Goal: Information Seeking & Learning: Learn about a topic

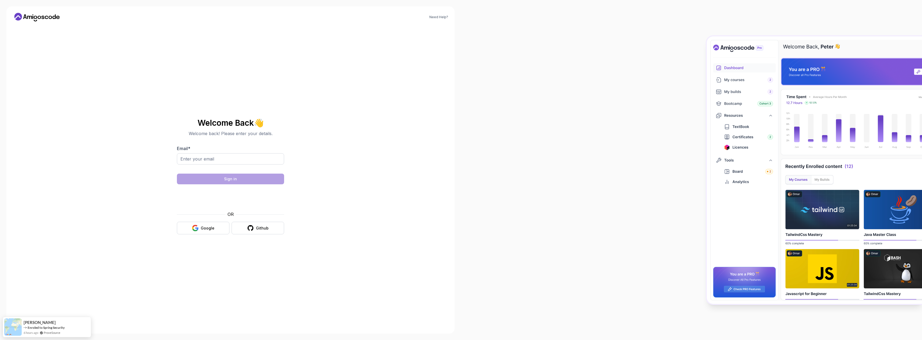
click at [200, 221] on div "OR Google Github" at bounding box center [230, 222] width 107 height 23
click at [197, 219] on div at bounding box center [197, 219] width 0 height 0
click at [206, 229] on div "Google" at bounding box center [208, 228] width 14 height 5
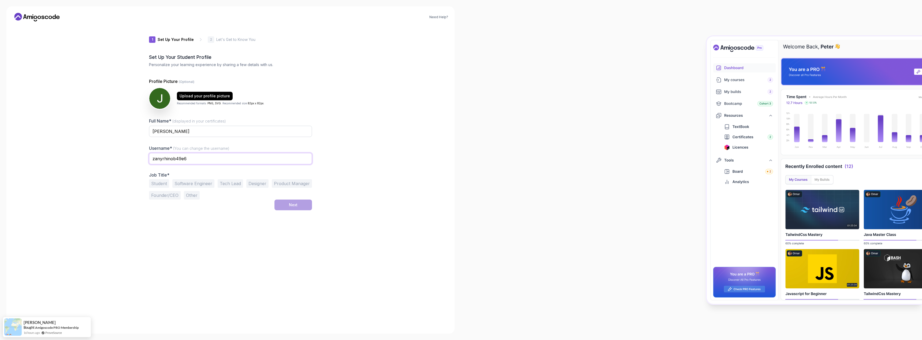
drag, startPoint x: 203, startPoint y: 160, endPoint x: 91, endPoint y: 166, distance: 112.7
click at [91, 166] on div "Need Help? 1 Set Up Your Profile 1 Set Up Your Profile 2 Let's Get to Know You …" at bounding box center [230, 170] width 448 height 328
type input "JakupSinani"
click at [164, 186] on button "Student" at bounding box center [159, 183] width 20 height 9
click at [293, 204] on div "Next" at bounding box center [293, 205] width 9 height 5
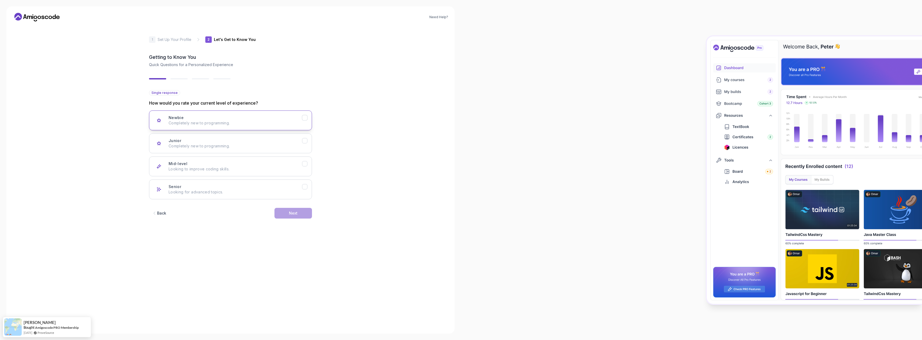
click at [235, 117] on div "Newbie Completely new to programming." at bounding box center [234, 120] width 133 height 11
click at [285, 211] on button "Next" at bounding box center [293, 213] width 38 height 11
click at [306, 143] on icon "Frontend Development" at bounding box center [304, 140] width 5 height 5
click at [303, 187] on icon "Full Stack Dev" at bounding box center [304, 187] width 5 height 5
click at [307, 119] on div "Backend Development" at bounding box center [305, 118] width 6 height 6
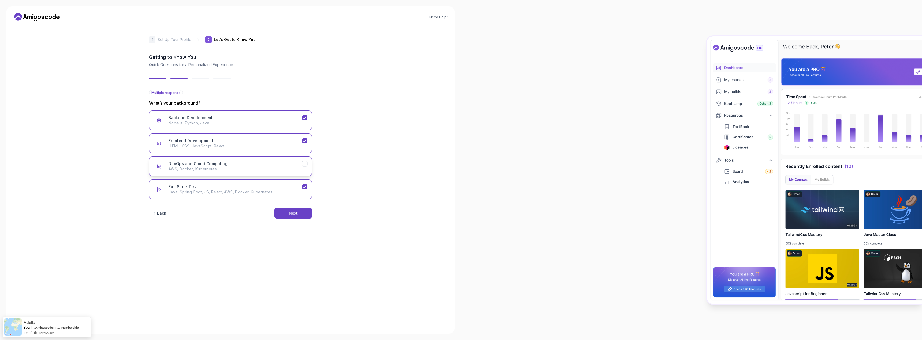
click at [304, 166] on icon "DevOps and Cloud Computing" at bounding box center [304, 164] width 5 height 5
click at [303, 211] on button "Next" at bounding box center [293, 213] width 38 height 11
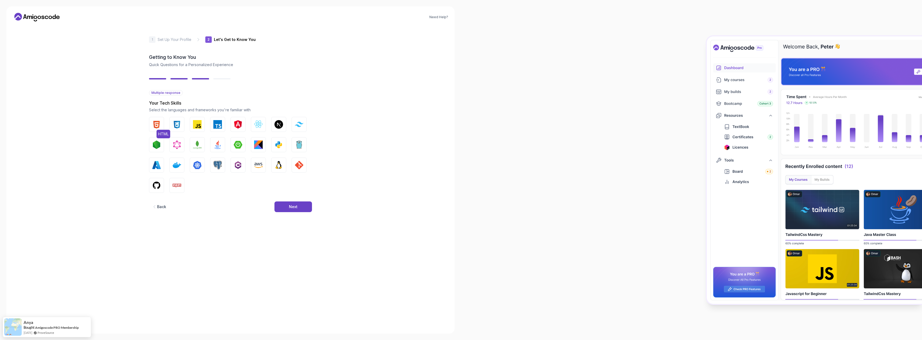
click at [157, 124] on img "button" at bounding box center [156, 124] width 9 height 9
click at [220, 146] on img "button" at bounding box center [217, 145] width 9 height 9
click at [179, 125] on img "button" at bounding box center [177, 124] width 9 height 9
click at [287, 206] on button "Next" at bounding box center [293, 207] width 38 height 11
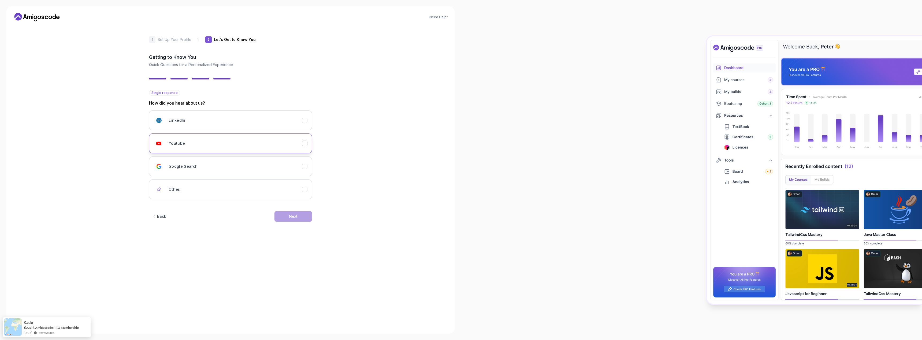
click at [203, 138] on div "Youtube" at bounding box center [234, 143] width 133 height 11
drag, startPoint x: 212, startPoint y: 167, endPoint x: 223, endPoint y: 162, distance: 11.4
click at [213, 167] on div "Google Search" at bounding box center [234, 166] width 133 height 11
click at [303, 123] on icon "LinkedIn" at bounding box center [304, 120] width 5 height 5
click at [309, 152] on button "Youtube" at bounding box center [230, 144] width 163 height 20
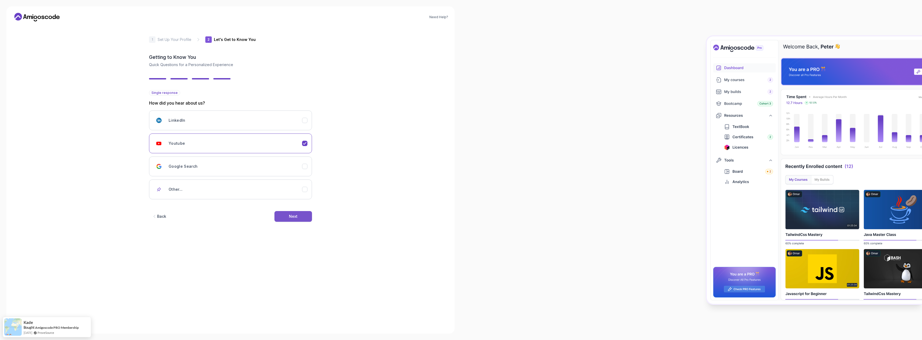
click at [299, 216] on button "Next" at bounding box center [293, 216] width 38 height 11
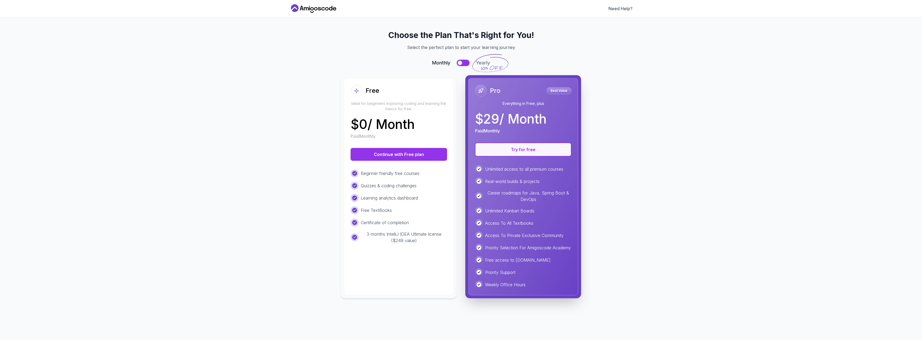
click at [531, 152] on button "Try for free" at bounding box center [523, 150] width 96 height 14
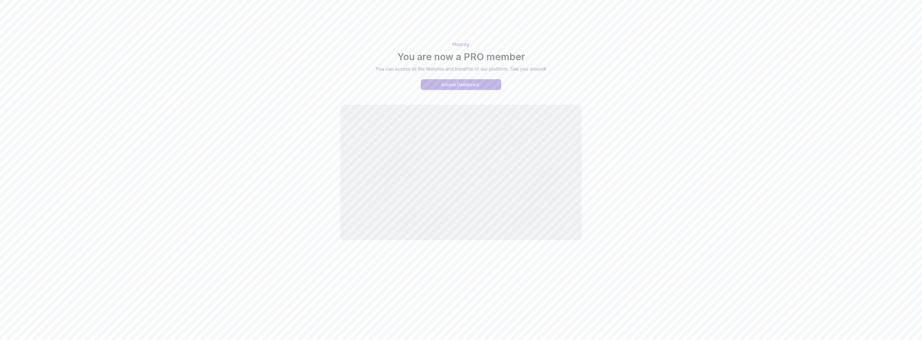
click at [474, 87] on div "Access Dashboard" at bounding box center [460, 84] width 38 height 6
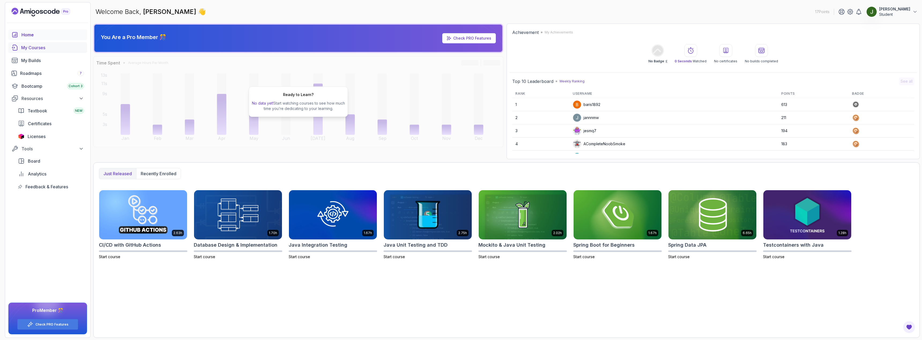
click at [33, 46] on div "My Courses" at bounding box center [52, 47] width 63 height 6
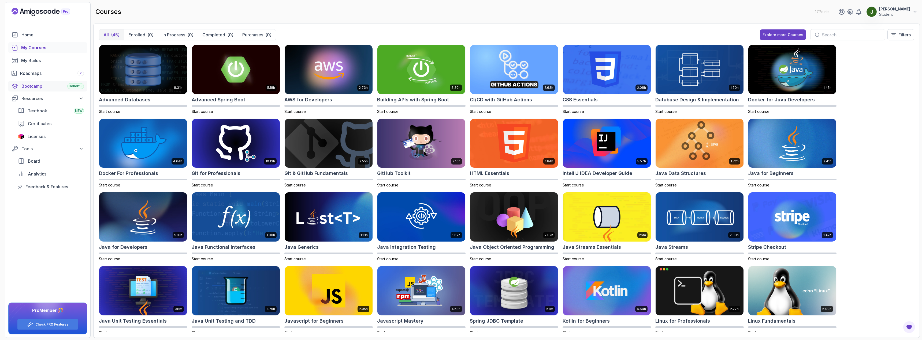
click at [36, 84] on div "Bootcamp Cohort 3" at bounding box center [52, 86] width 62 height 6
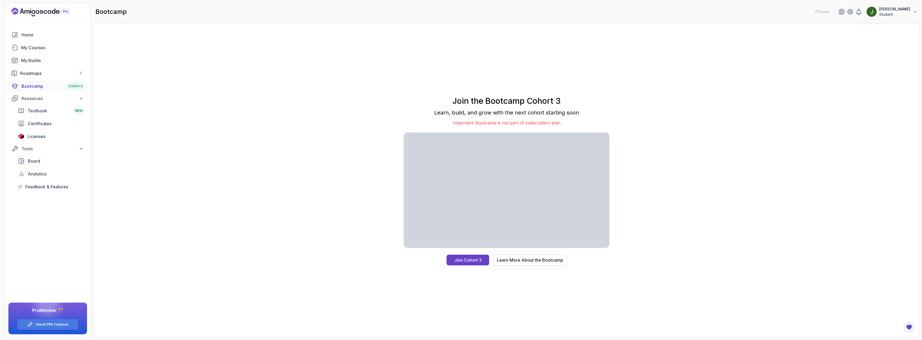
click at [530, 260] on div "Learn More About the Bootcamp" at bounding box center [530, 260] width 66 height 6
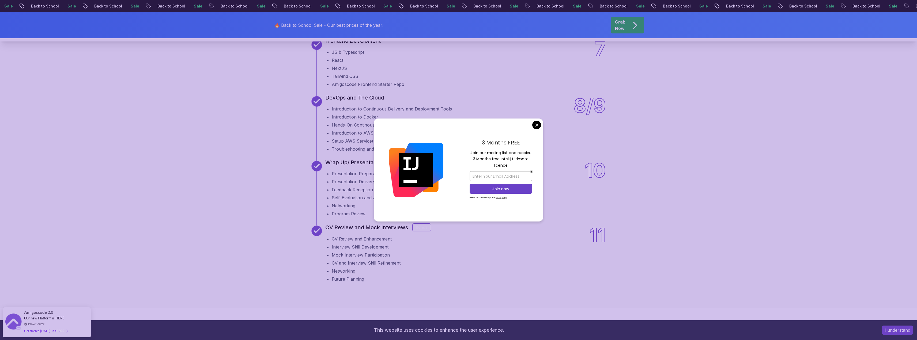
scroll to position [804, 0]
click at [542, 126] on div "3 Months FREE Join our mailing list and receive 3 Months free Intellij Ultimate…" at bounding box center [501, 170] width 85 height 103
click at [535, 129] on div "3 Months FREE Join our mailing list and receive 3 Months free Intellij Ultimate…" at bounding box center [501, 170] width 85 height 103
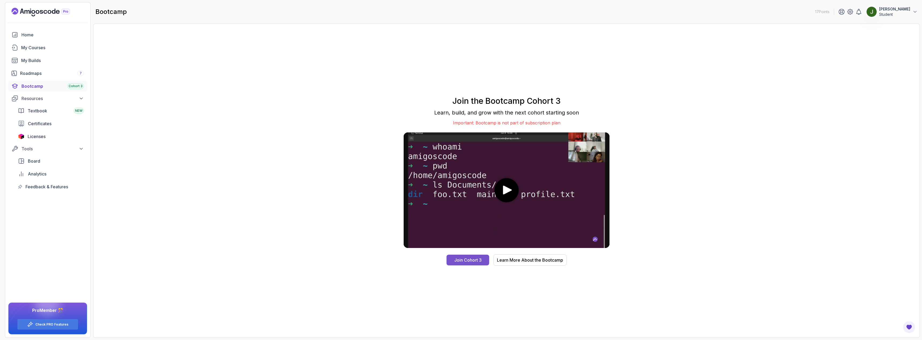
click at [462, 261] on div "Join Cohort 3" at bounding box center [467, 260] width 27 height 6
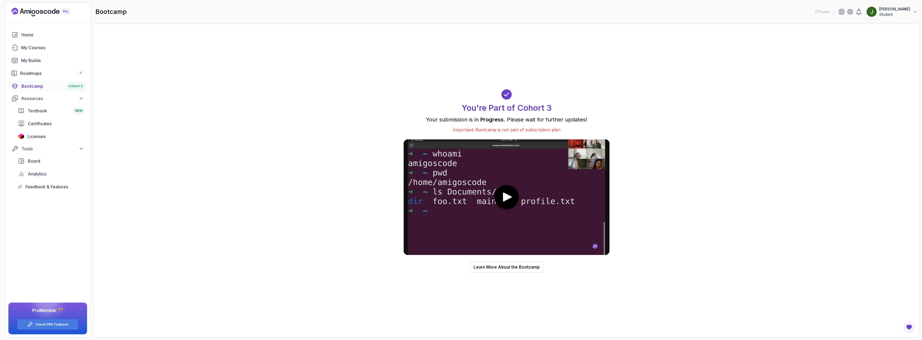
click at [509, 199] on icon "play" at bounding box center [506, 197] width 11 height 9
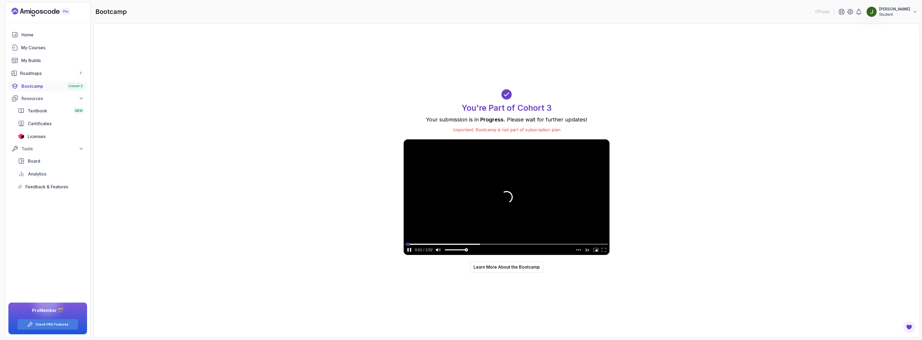
type input "0.0126909301476279"
click at [435, 244] on input "seek" at bounding box center [506, 244] width 203 height 7
click at [541, 196] on video at bounding box center [506, 198] width 206 height 116
click at [65, 101] on div "Resources" at bounding box center [52, 98] width 62 height 6
click at [64, 104] on div "Home My Courses My Builds Roadmaps 7 Bootcamp Cohort 3 Resources Tools Board An…" at bounding box center [47, 91] width 79 height 124
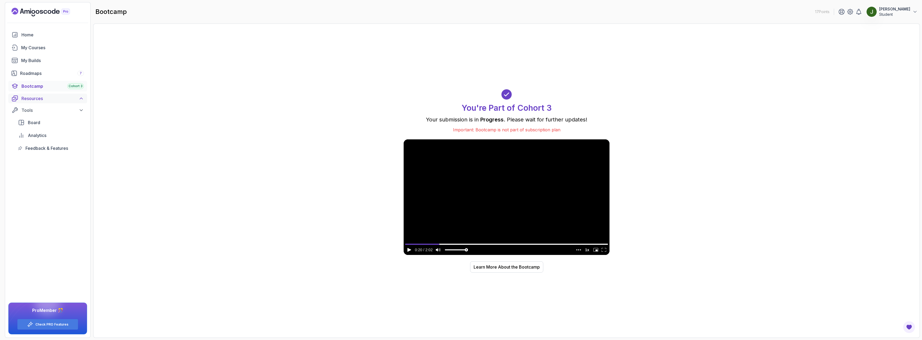
click at [67, 100] on div "Resources" at bounding box center [52, 98] width 62 height 6
click at [48, 114] on div "Textbook NEW" at bounding box center [56, 111] width 56 height 6
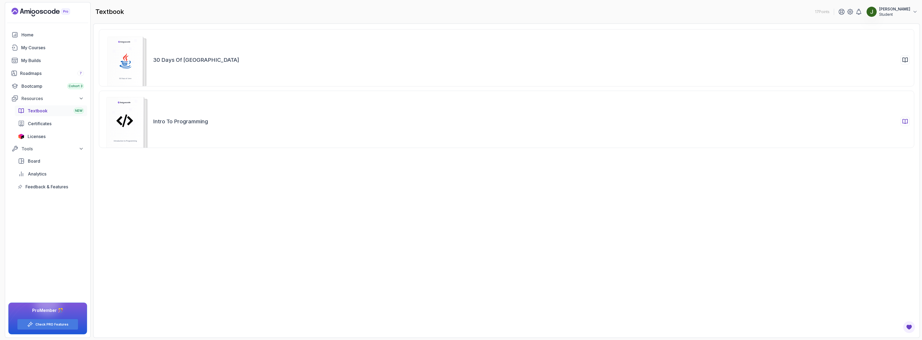
click at [177, 119] on h2 "Intro to Programming" at bounding box center [180, 122] width 55 height 8
click at [161, 65] on div "30 Days of Java" at bounding box center [506, 57] width 815 height 57
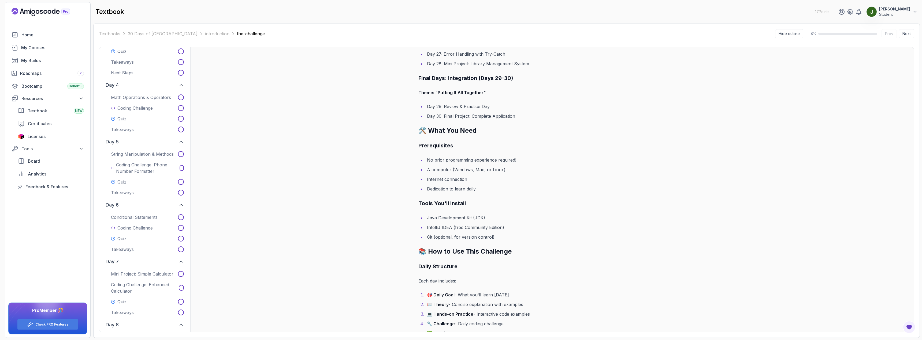
scroll to position [727, 0]
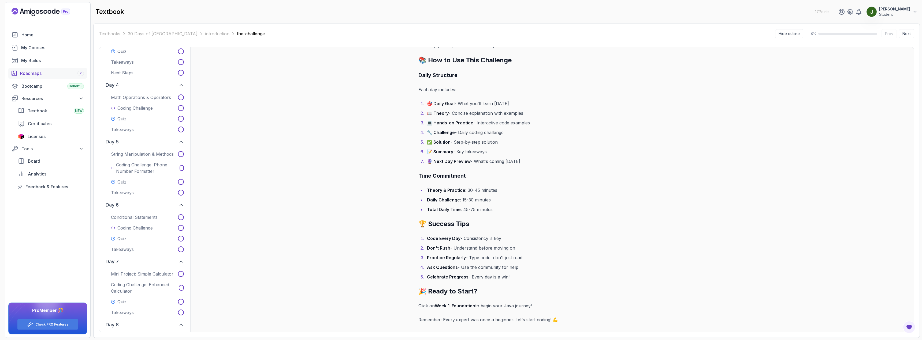
click at [38, 76] on div "Roadmaps 7" at bounding box center [52, 73] width 64 height 6
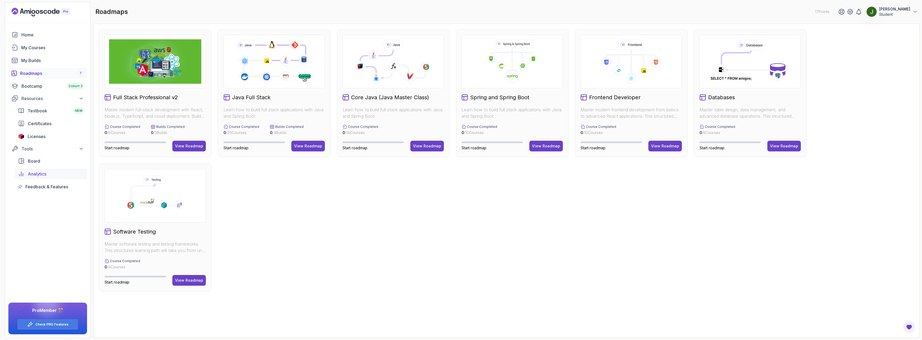
click at [52, 175] on div "Analytics" at bounding box center [56, 174] width 56 height 6
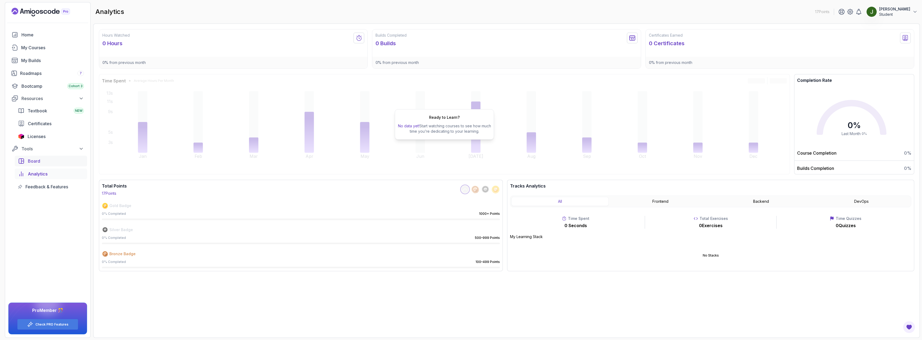
click at [40, 162] on span "Board" at bounding box center [34, 161] width 12 height 6
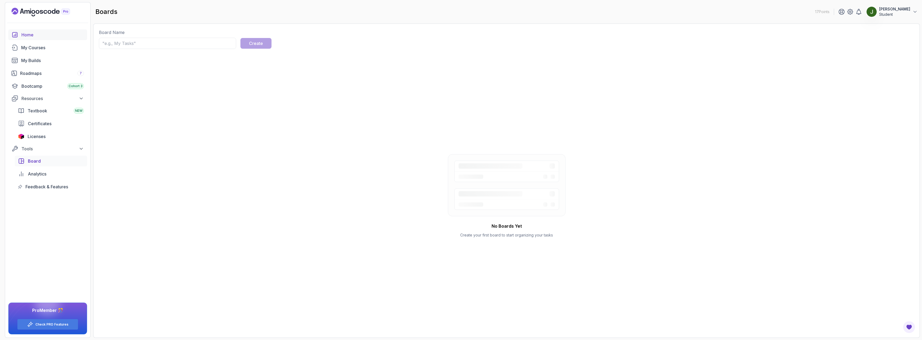
click at [29, 34] on div "Home" at bounding box center [52, 35] width 62 height 6
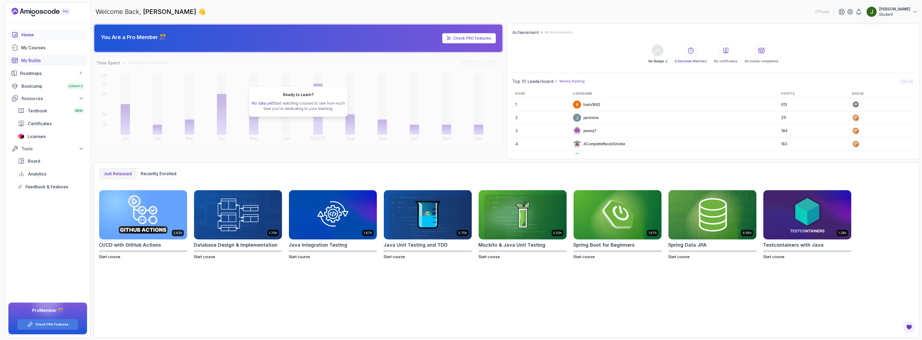
click at [36, 62] on div "My Builds" at bounding box center [52, 60] width 63 height 6
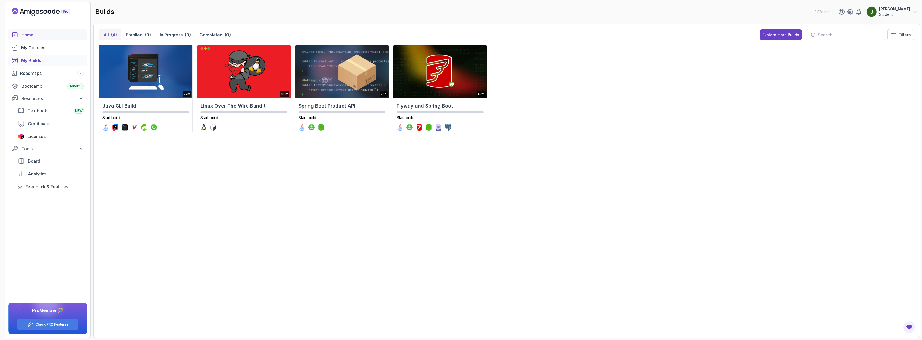
click at [36, 34] on div "Home" at bounding box center [52, 35] width 62 height 6
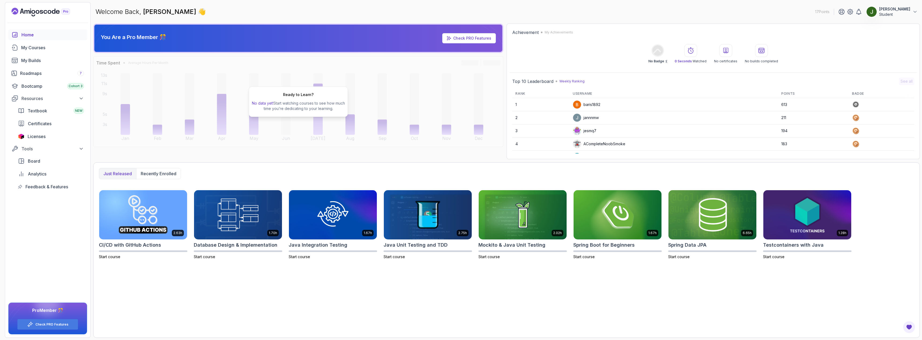
click at [893, 14] on p "Student" at bounding box center [894, 14] width 31 height 5
click at [878, 92] on p "Community" at bounding box center [878, 90] width 23 height 6
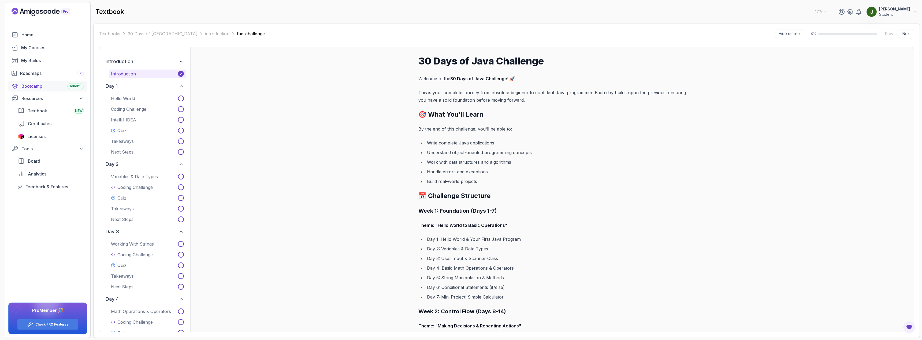
click at [37, 88] on div "Bootcamp Cohort 3" at bounding box center [52, 86] width 62 height 6
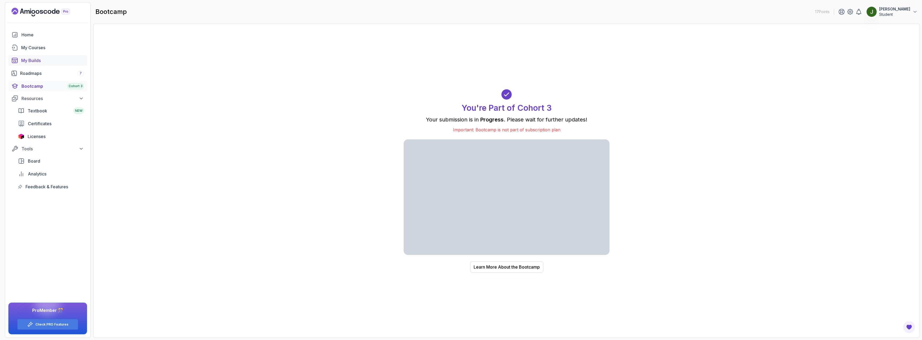
click at [31, 60] on div "My Builds" at bounding box center [52, 60] width 63 height 6
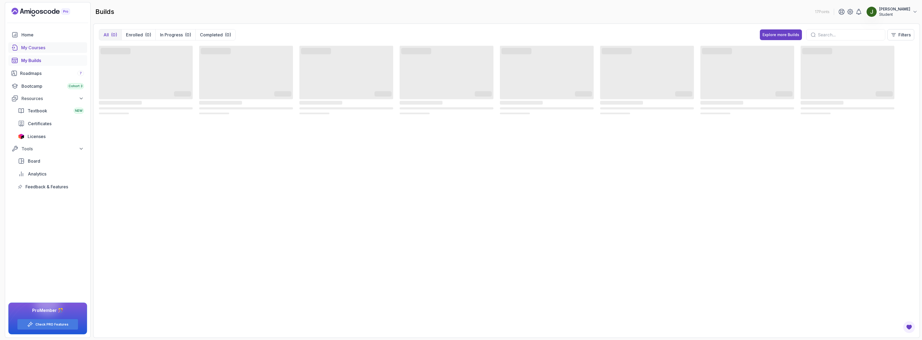
click at [29, 45] on div "My Courses" at bounding box center [52, 47] width 63 height 6
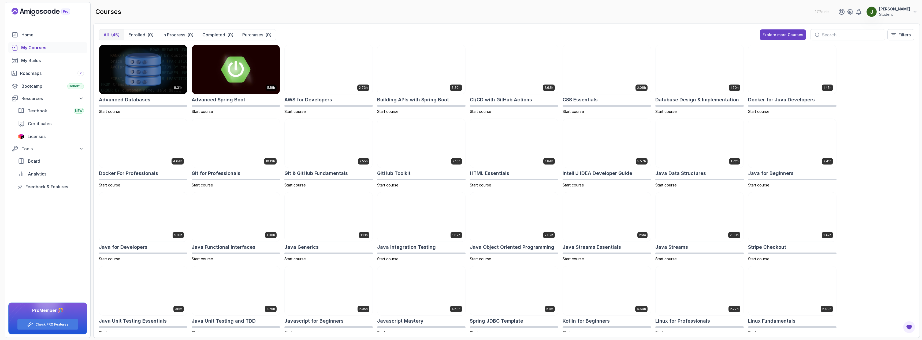
scroll to position [157, 0]
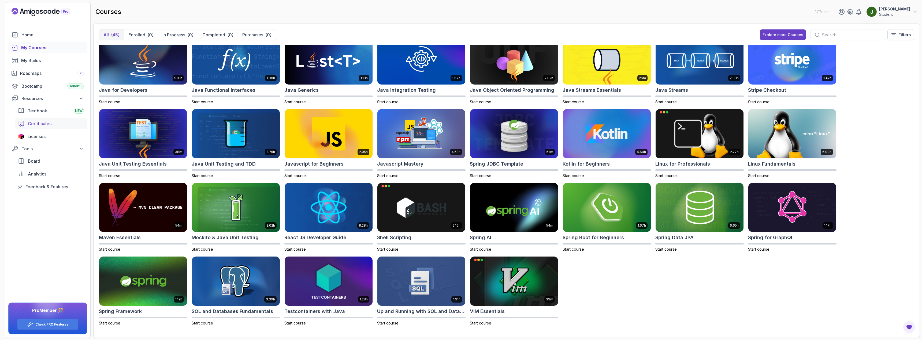
click at [43, 127] on span "Certificates" at bounding box center [40, 124] width 24 height 6
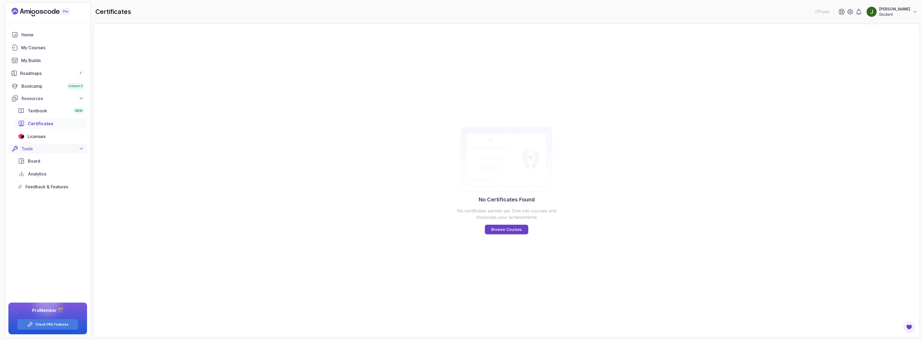
click at [48, 151] on div "Tools" at bounding box center [52, 149] width 62 height 6
click at [39, 136] on span "Licenses" at bounding box center [37, 136] width 18 height 6
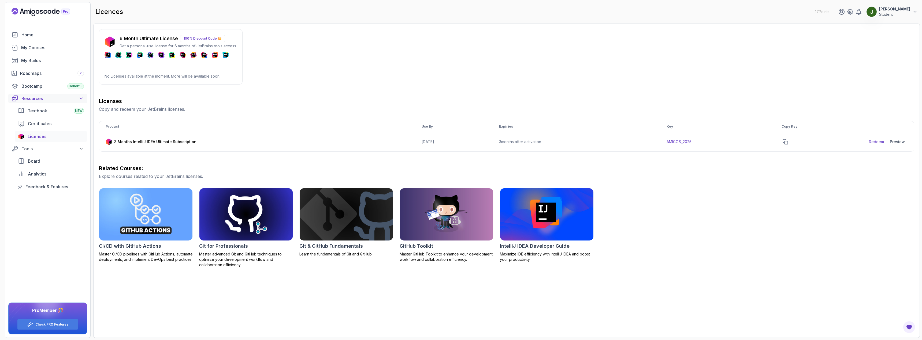
click at [38, 98] on div "Resources" at bounding box center [52, 98] width 62 height 6
click at [35, 73] on div "Roadmaps 7" at bounding box center [52, 73] width 64 height 6
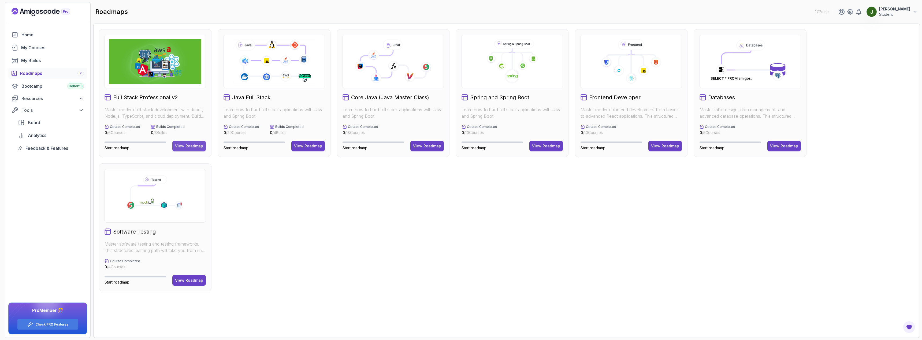
click at [192, 146] on div "View Roadmap" at bounding box center [189, 146] width 28 height 5
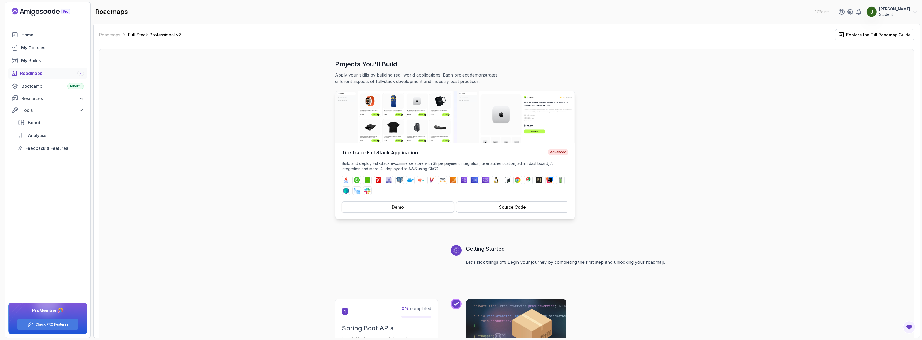
click at [406, 209] on button "Demo" at bounding box center [398, 207] width 112 height 11
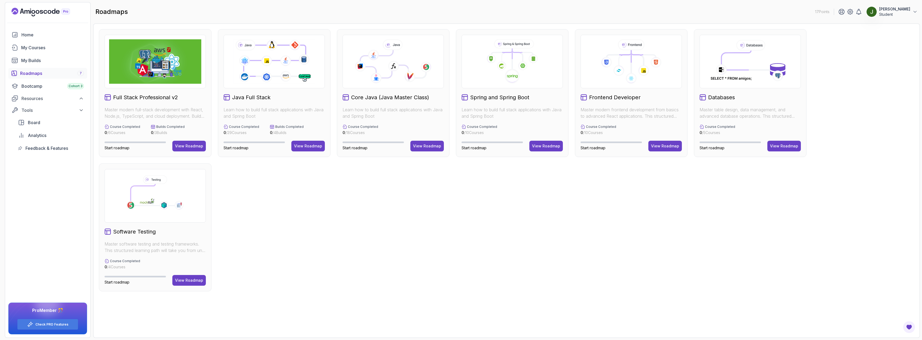
click at [628, 83] on icon at bounding box center [631, 78] width 11 height 11
click at [664, 145] on div "View Roadmap" at bounding box center [665, 146] width 28 height 5
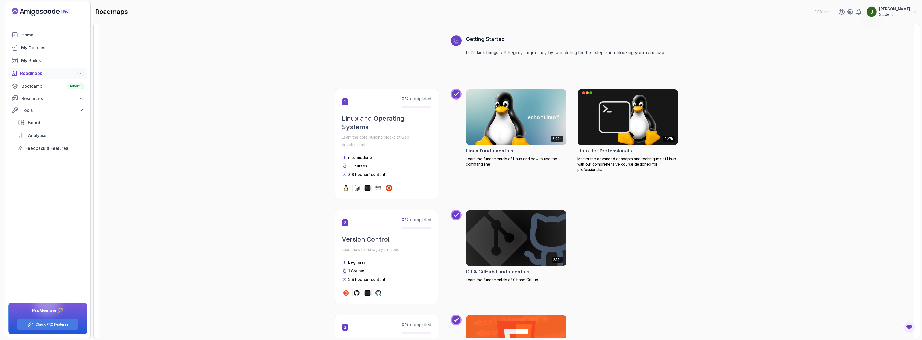
scroll to position [214, 0]
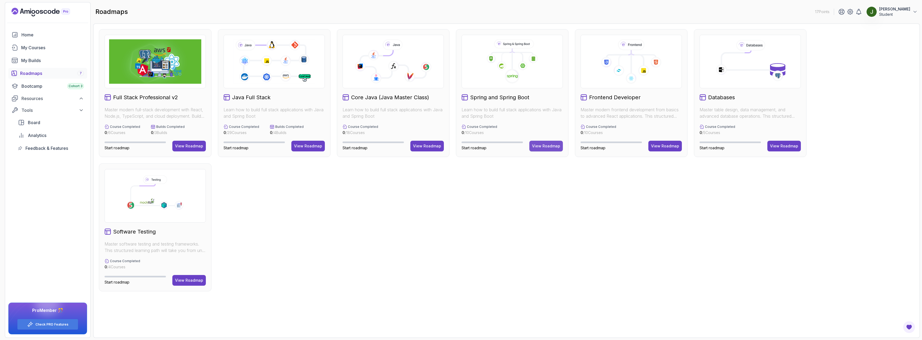
click at [558, 147] on div "View Roadmap" at bounding box center [546, 146] width 28 height 5
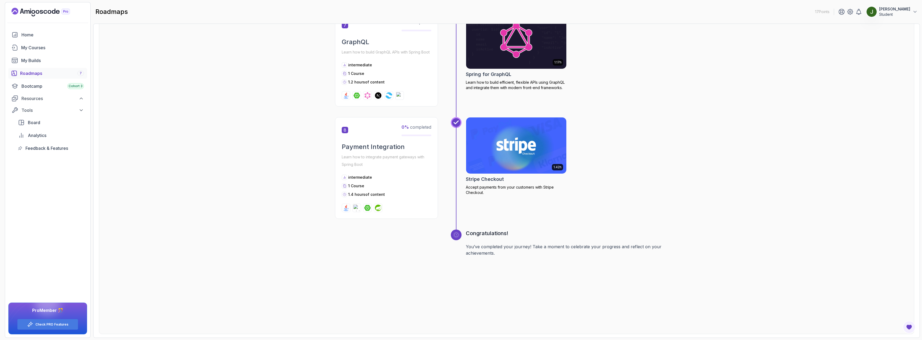
scroll to position [817, 0]
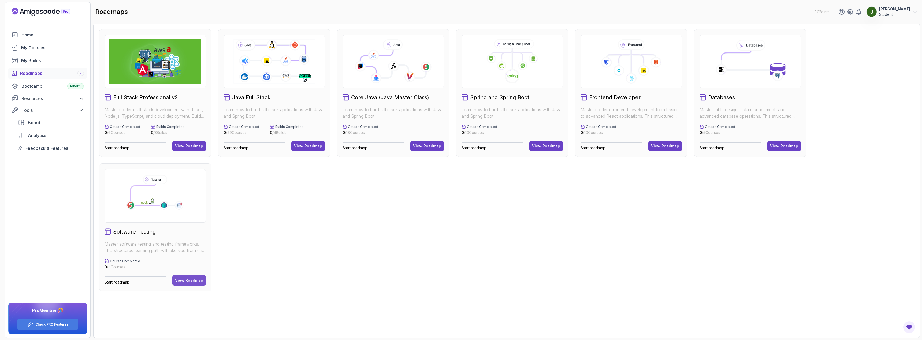
click at [190, 278] on div "View Roadmap" at bounding box center [189, 280] width 28 height 5
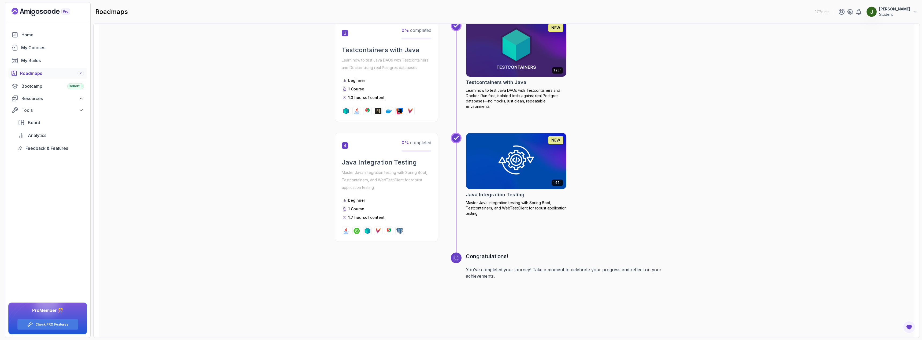
scroll to position [376, 0]
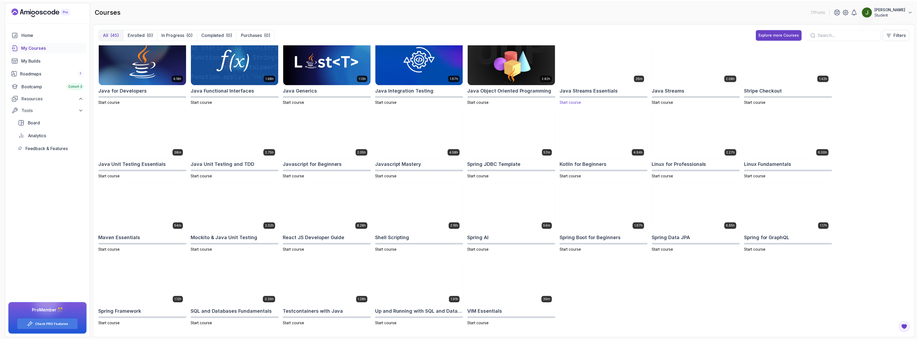
scroll to position [157, 0]
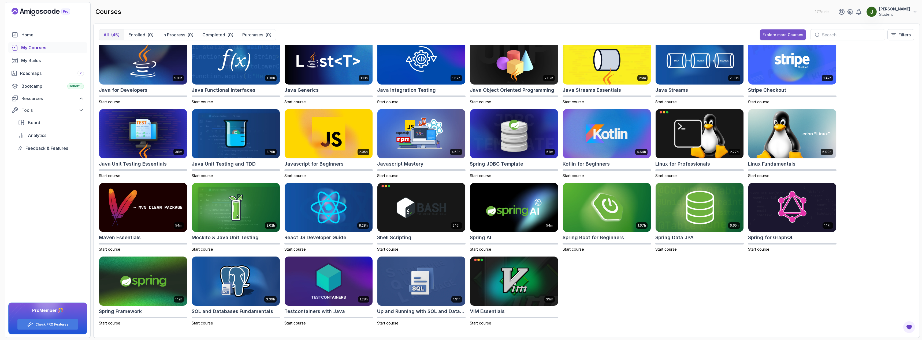
click at [784, 37] on div "Explore more Courses" at bounding box center [782, 34] width 41 height 5
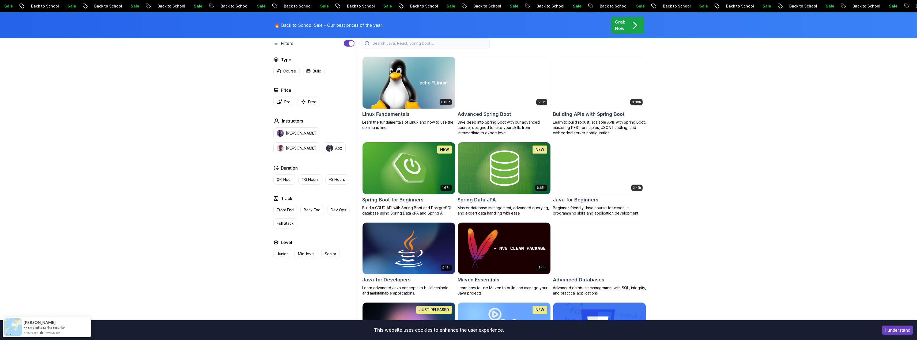
scroll to position [161, 0]
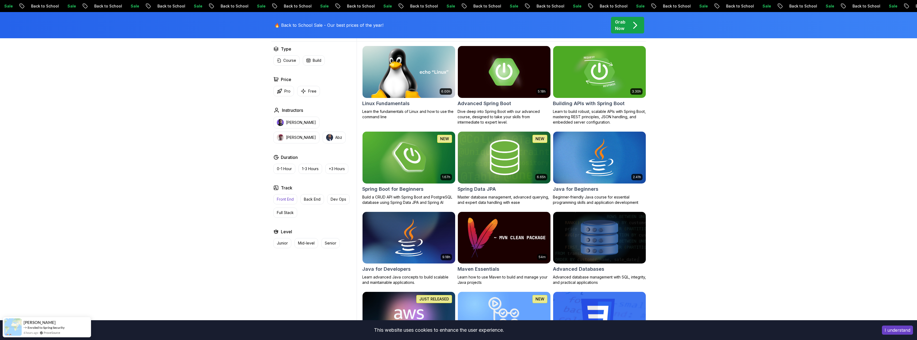
click at [287, 200] on p "Front End" at bounding box center [285, 199] width 17 height 5
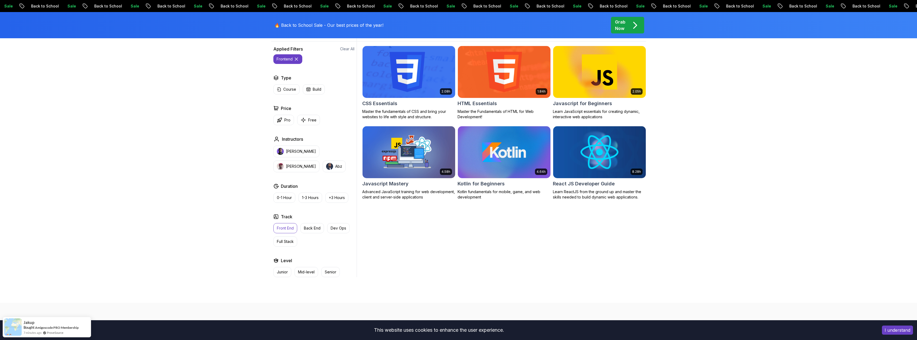
click at [392, 73] on img at bounding box center [408, 72] width 97 height 54
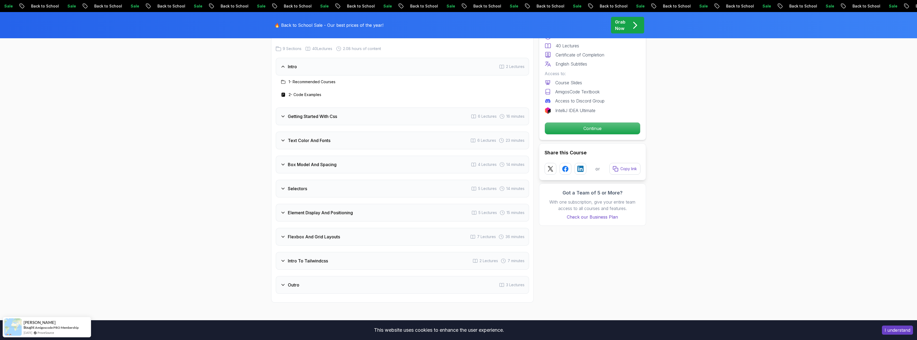
scroll to position [804, 0]
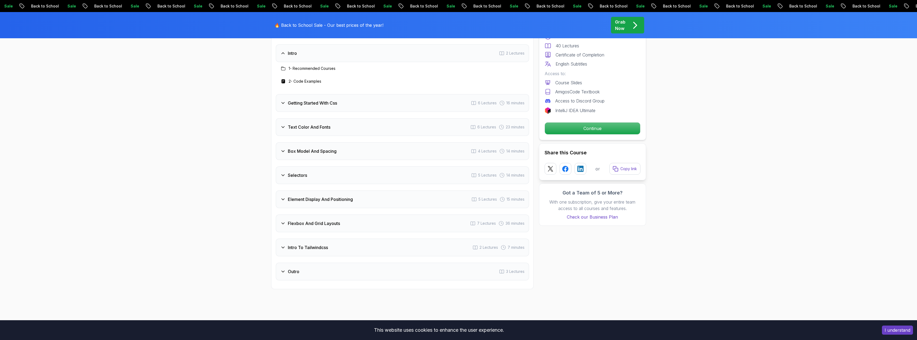
click at [303, 179] on div "Selectors 5 Lectures 14 minutes" at bounding box center [402, 176] width 253 height 18
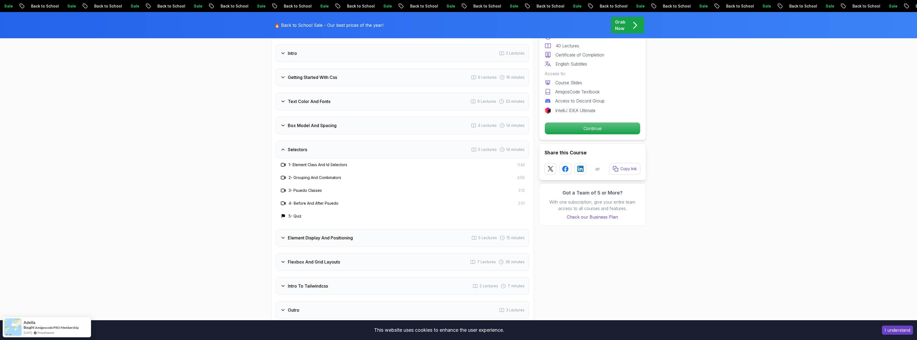
click at [284, 151] on icon at bounding box center [282, 149] width 5 height 5
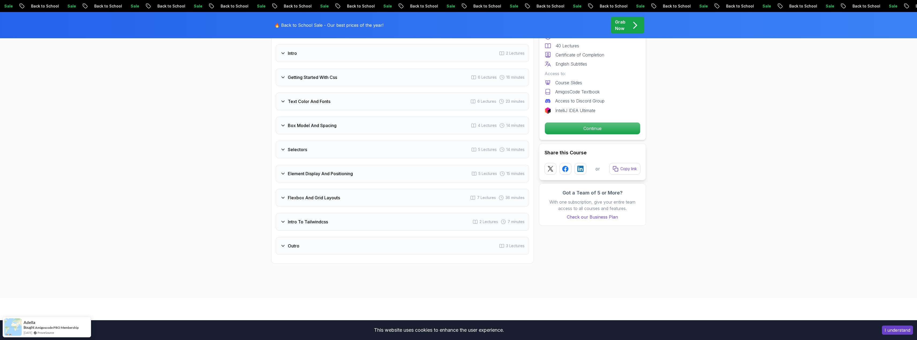
click at [283, 175] on icon at bounding box center [282, 173] width 5 height 5
click at [285, 173] on icon at bounding box center [282, 173] width 5 height 5
click at [283, 197] on icon at bounding box center [282, 197] width 5 height 5
click at [283, 197] on icon at bounding box center [283, 197] width 3 height 1
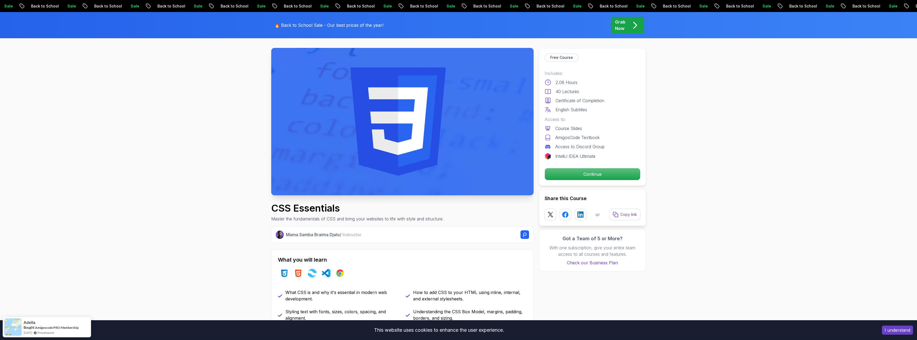
scroll to position [0, 0]
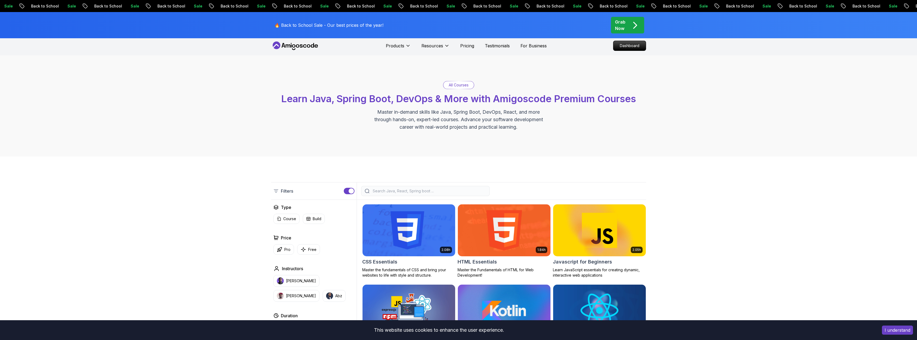
scroll to position [161, 0]
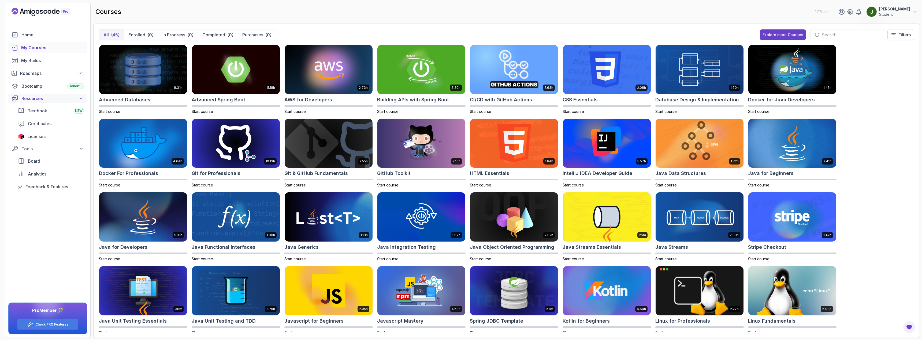
click at [29, 99] on div "Resources" at bounding box center [52, 98] width 62 height 6
click at [33, 73] on div "Roadmaps 7" at bounding box center [52, 73] width 64 height 6
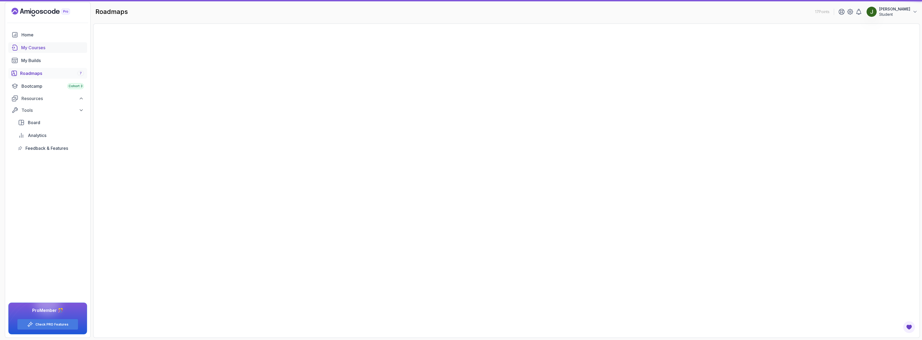
click at [35, 48] on div "My Courses" at bounding box center [52, 47] width 63 height 6
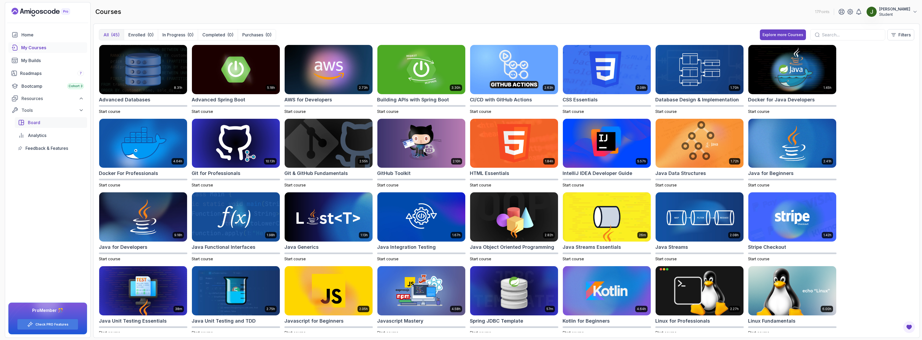
click at [34, 123] on span "Board" at bounding box center [34, 122] width 12 height 6
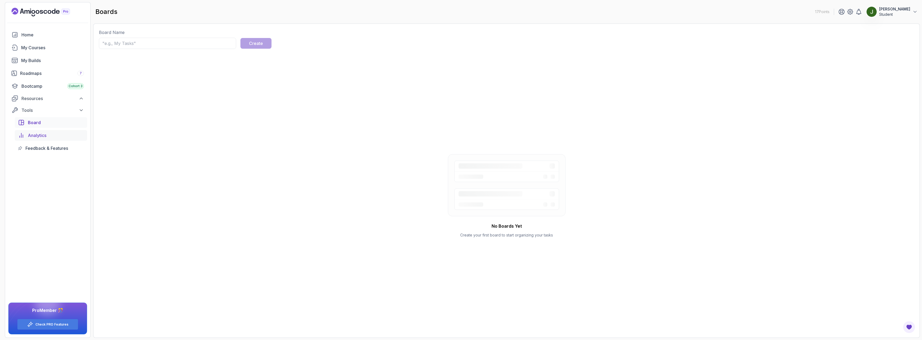
click at [46, 136] on span "Analytics" at bounding box center [37, 135] width 18 height 6
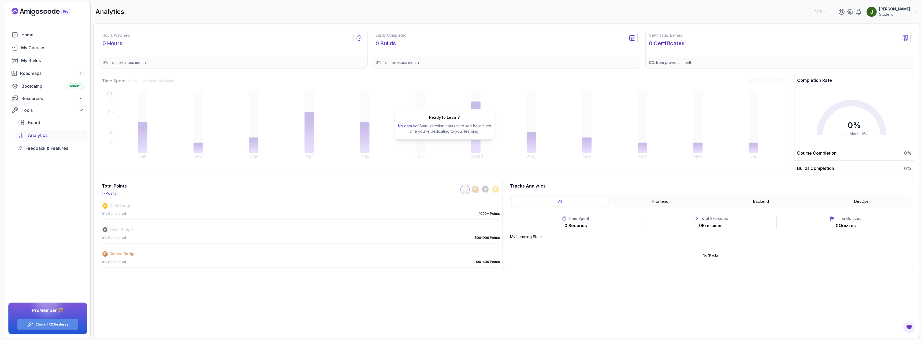
click at [62, 323] on link "Check PRO Features" at bounding box center [51, 325] width 33 height 4
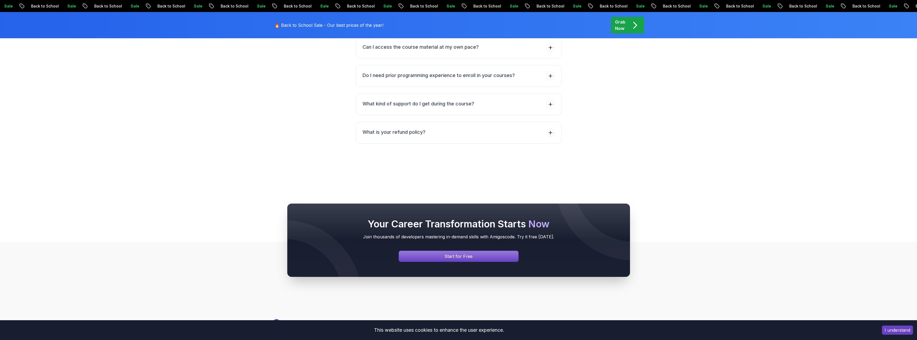
scroll to position [1119, 0]
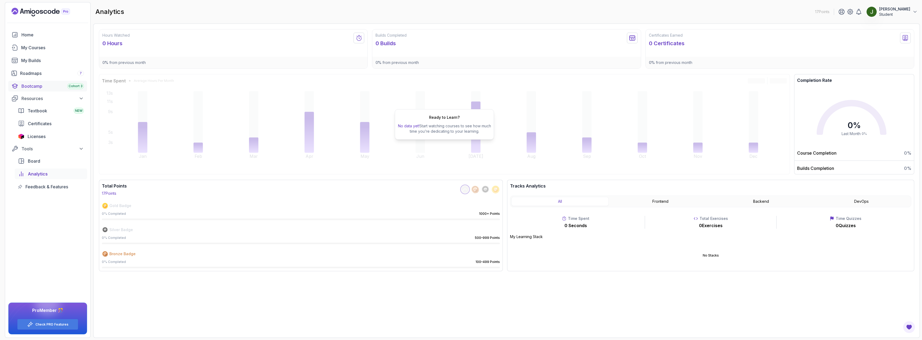
click at [31, 85] on div "Bootcamp Cohort 3" at bounding box center [52, 86] width 62 height 6
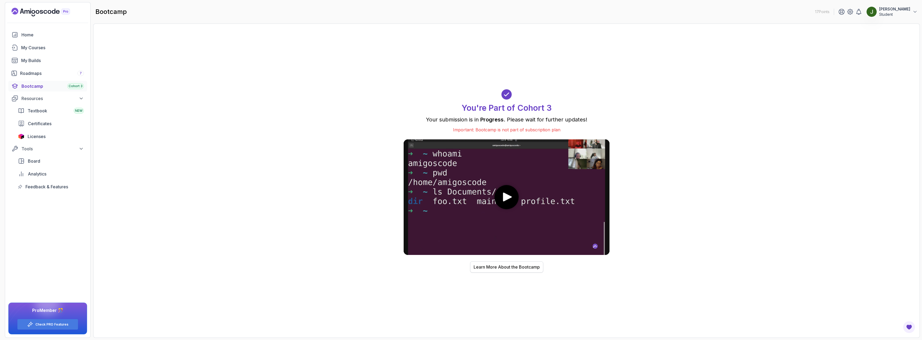
click at [500, 267] on div "Learn More About the Bootcamp" at bounding box center [506, 267] width 66 height 6
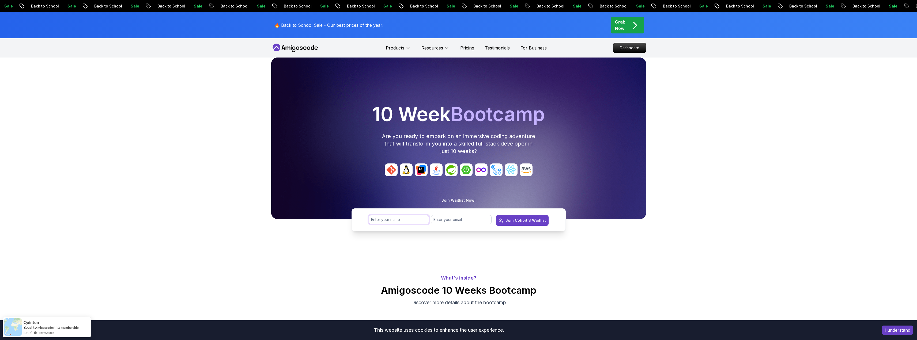
click at [396, 219] on input "text" at bounding box center [399, 219] width 61 height 9
type input "[PERSON_NAME]"
type input "jakup.sinanii1@gmail.com"
click at [496, 215] on button "Join Cohort 3 Waitlist" at bounding box center [522, 220] width 53 height 11
click at [523, 222] on div "Join Cohort 3 Waitlist" at bounding box center [526, 220] width 40 height 5
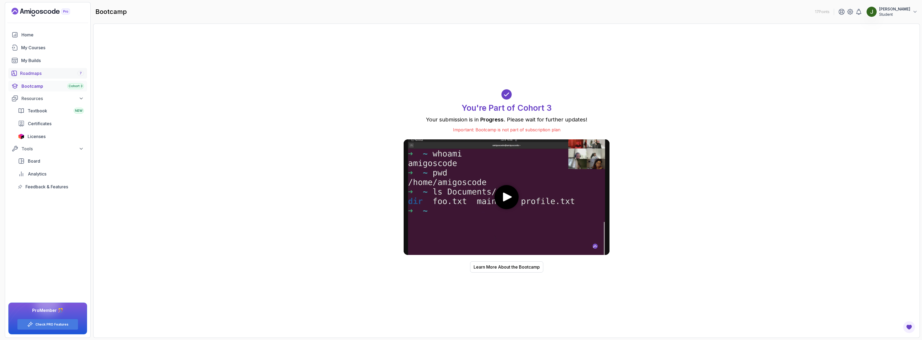
click at [36, 78] on link "Roadmaps 7" at bounding box center [47, 73] width 79 height 11
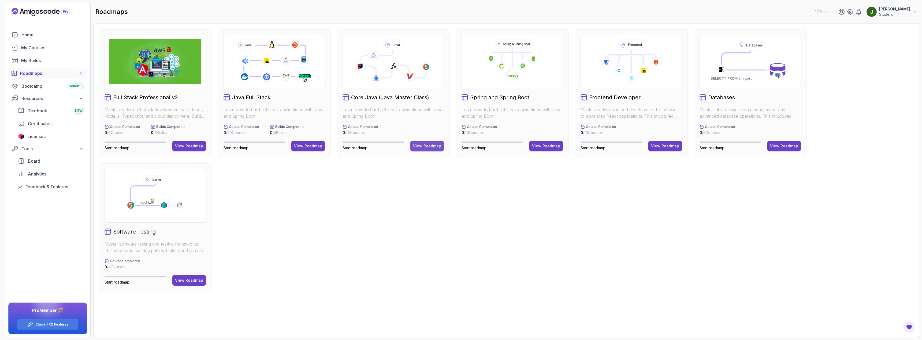
click at [433, 145] on div "View Roadmap" at bounding box center [427, 146] width 28 height 5
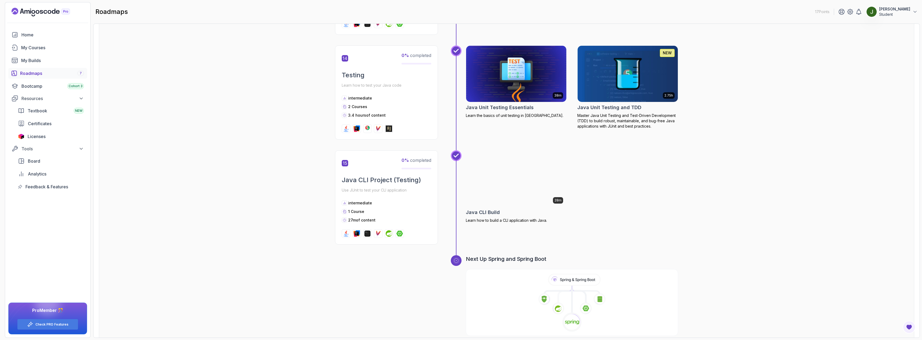
scroll to position [1606, 0]
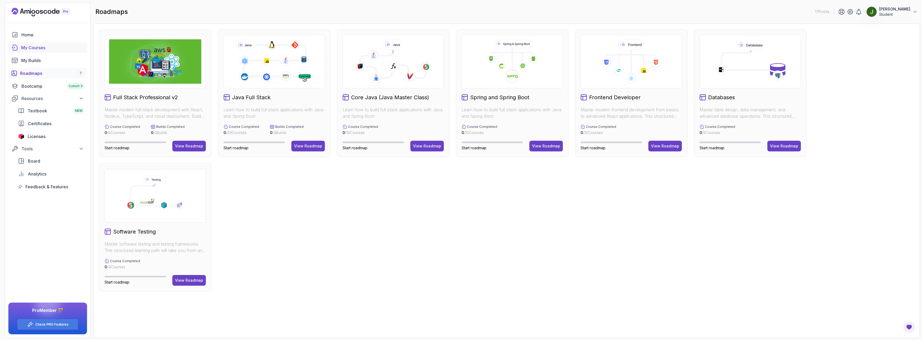
click at [31, 47] on div "My Courses" at bounding box center [52, 47] width 63 height 6
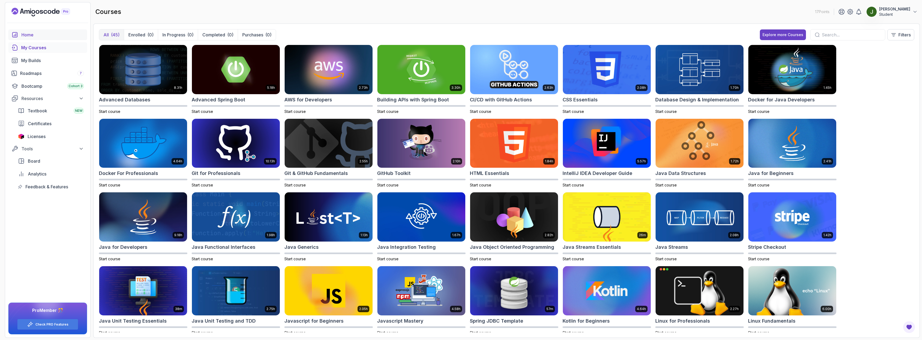
click at [27, 32] on div "Home" at bounding box center [52, 35] width 62 height 6
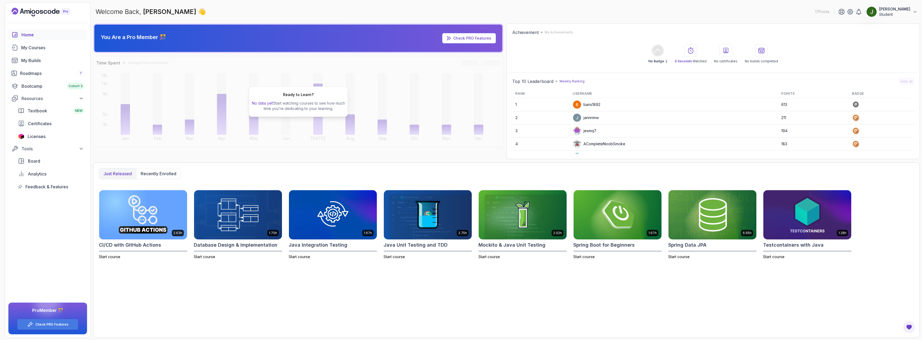
drag, startPoint x: 587, startPoint y: 107, endPoint x: 747, endPoint y: 102, distance: 160.3
click at [587, 107] on div "baris1892" at bounding box center [586, 104] width 28 height 9
click at [782, 105] on td "613" at bounding box center [813, 104] width 71 height 13
click at [902, 14] on p "Student" at bounding box center [894, 14] width 31 height 5
click at [896, 42] on link "What's new?" at bounding box center [885, 39] width 64 height 13
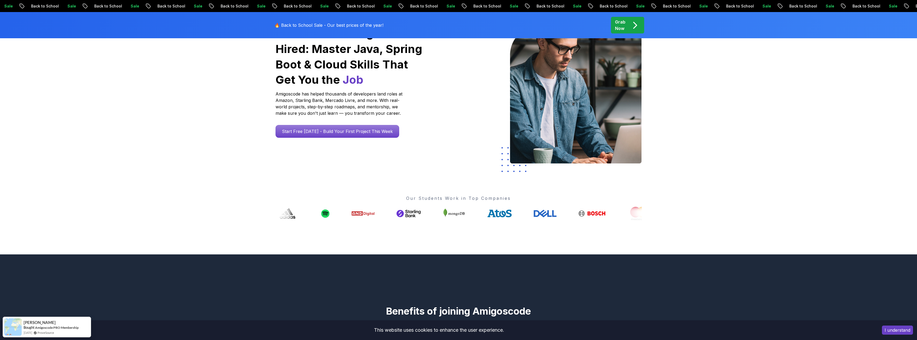
scroll to position [241, 0]
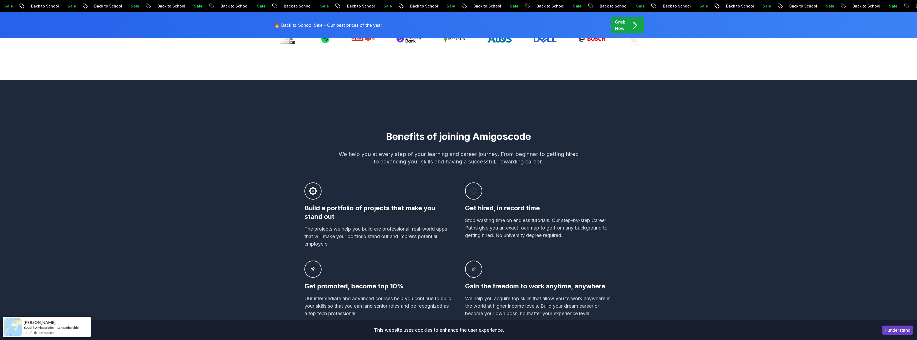
drag, startPoint x: 249, startPoint y: 162, endPoint x: 246, endPoint y: 161, distance: 3.3
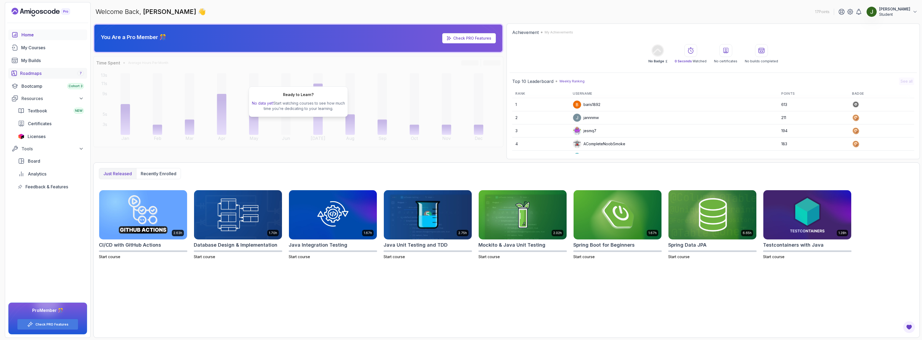
click at [32, 76] on div "Roadmaps 7" at bounding box center [52, 73] width 64 height 6
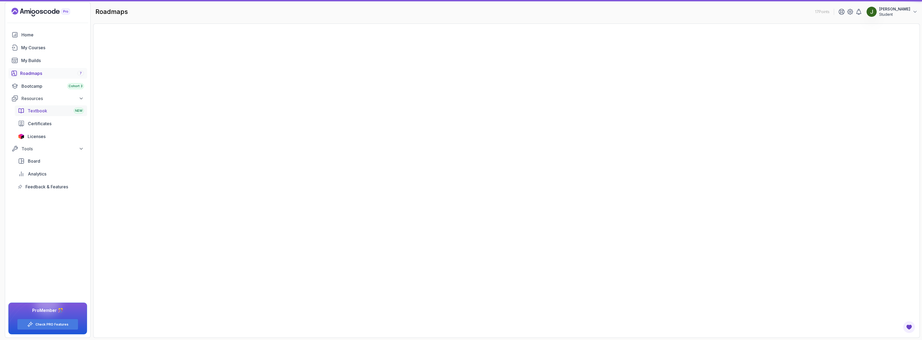
click at [69, 114] on div "Textbook NEW" at bounding box center [56, 111] width 56 height 6
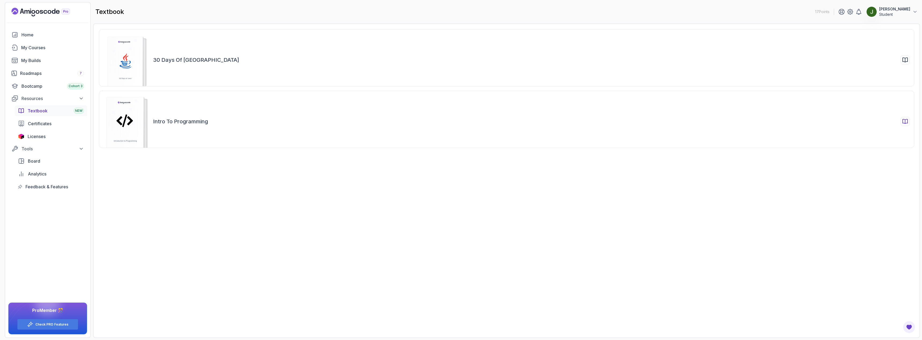
click at [183, 113] on div "Intro to Programming" at bounding box center [506, 119] width 815 height 57
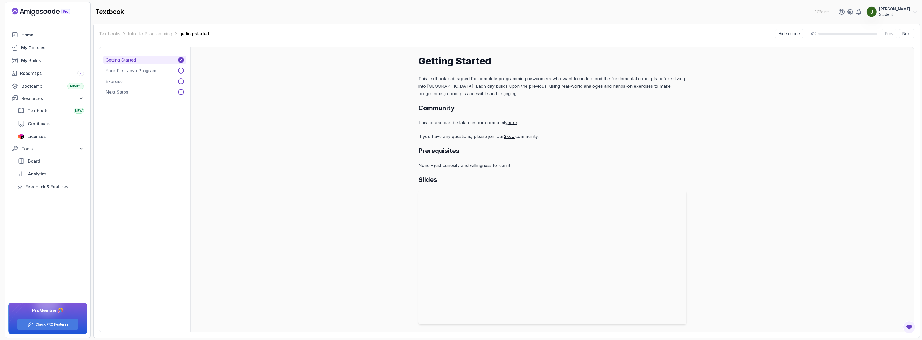
click at [507, 123] on link "here" at bounding box center [511, 122] width 9 height 5
drag, startPoint x: 873, startPoint y: 204, endPoint x: 854, endPoint y: 166, distance: 42.9
click at [871, 203] on div "Getting Started This textbook is designed for complete programming newcomers wh…" at bounding box center [551, 189] width 723 height 285
click at [901, 35] on button "Next" at bounding box center [905, 33] width 15 height 9
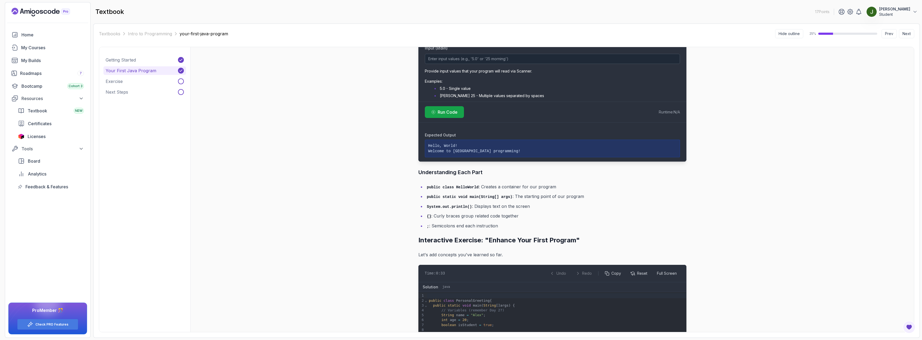
scroll to position [63, 0]
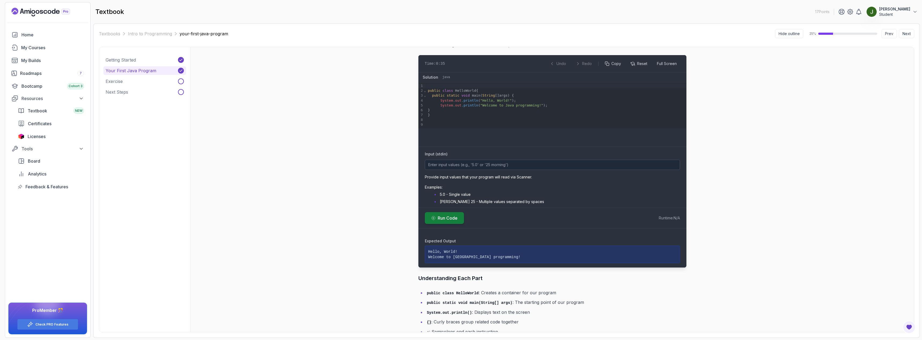
click at [447, 220] on span "Run Code" at bounding box center [447, 218] width 20 height 6
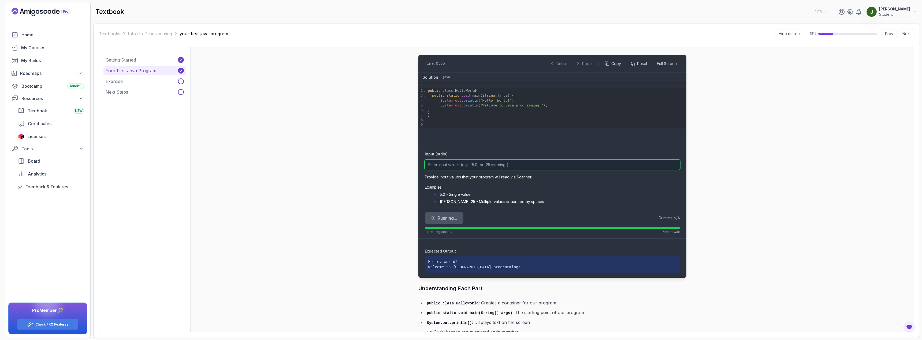
click at [506, 164] on input "Input (stdin)" at bounding box center [552, 165] width 255 height 10
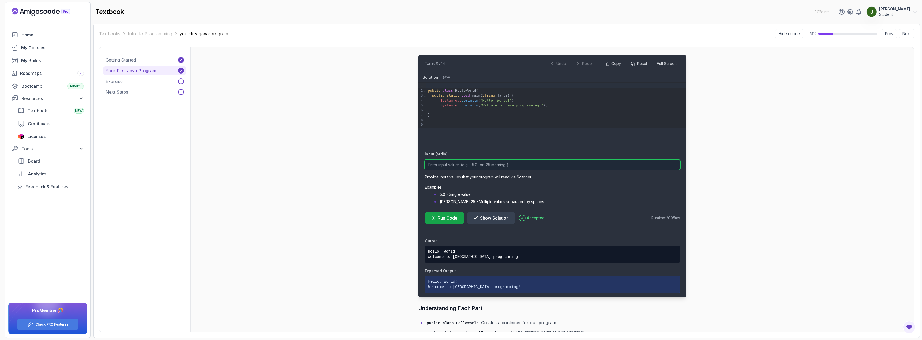
click at [529, 165] on input "Input (stdin)" at bounding box center [552, 165] width 255 height 10
type input ""Hello World!""
click at [444, 221] on span "Run Code" at bounding box center [447, 218] width 20 height 6
click at [497, 222] on button "Show Solution" at bounding box center [491, 218] width 48 height 12
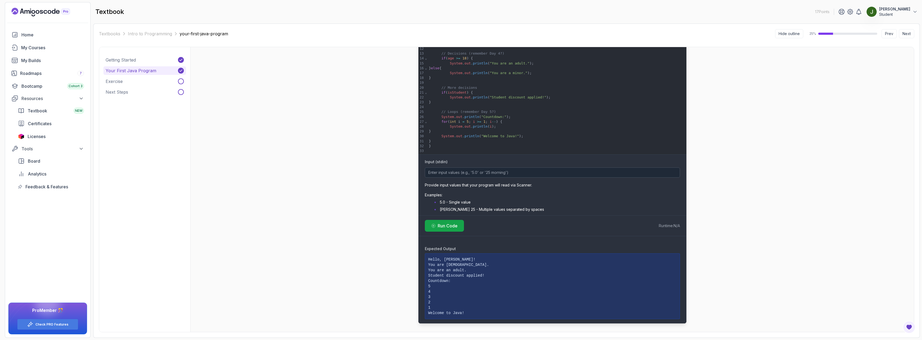
scroll to position [582, 0]
click at [450, 223] on span "Run Code" at bounding box center [447, 226] width 20 height 6
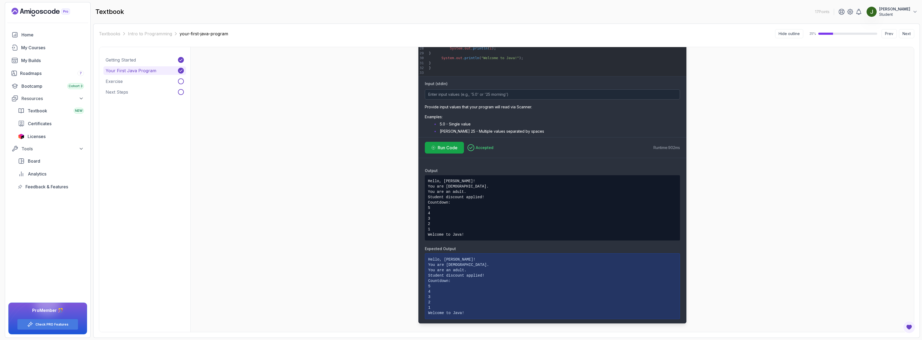
scroll to position [660, 0]
click at [906, 35] on button "Next" at bounding box center [905, 33] width 15 height 9
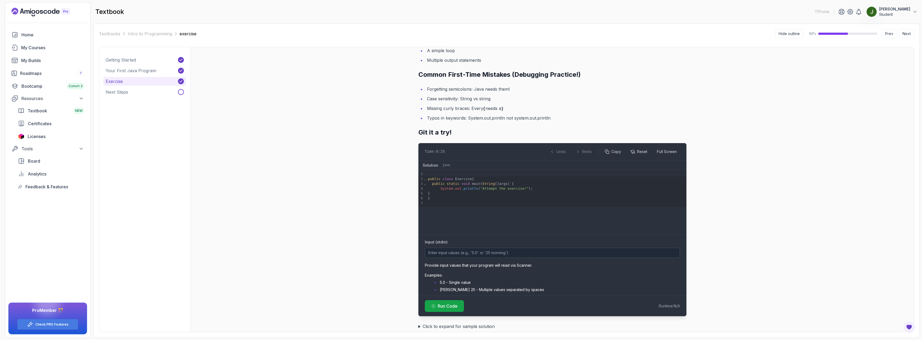
scroll to position [99, 0]
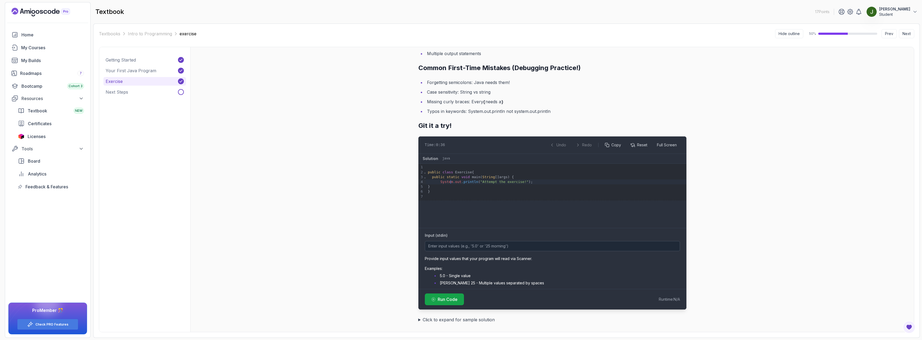
click at [453, 182] on span "." at bounding box center [454, 182] width 2 height 4
click at [715, 197] on div "Your Assignment Create Your Personal Program. Grab the code if the previous les…" at bounding box center [551, 189] width 723 height 285
click at [448, 300] on span "Run Code" at bounding box center [447, 300] width 20 height 6
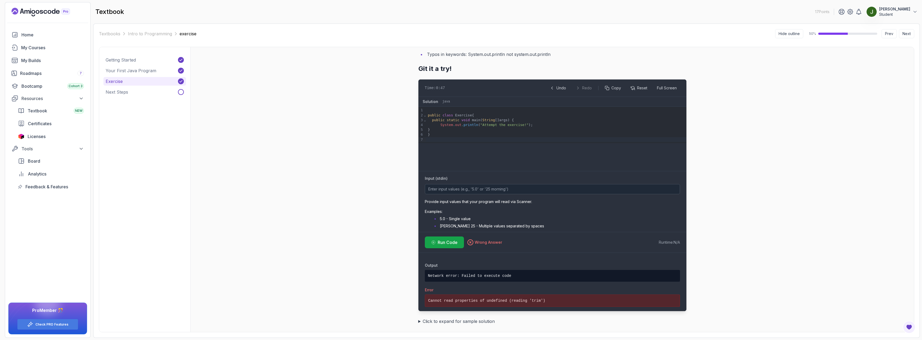
scroll to position [158, 0]
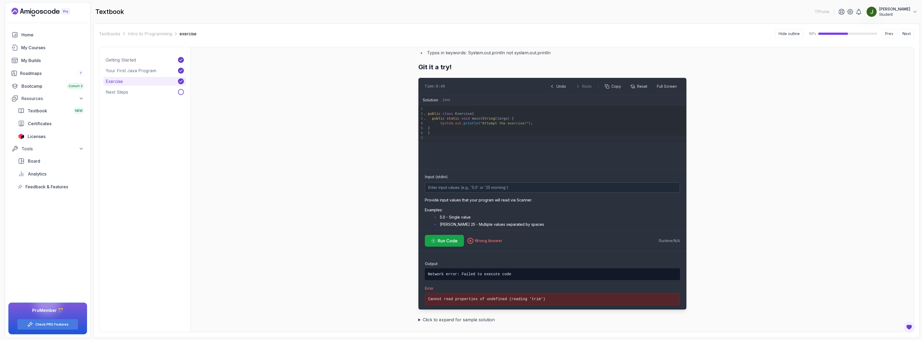
click at [422, 319] on summary "Click to expand for sample solution" at bounding box center [552, 320] width 268 height 8
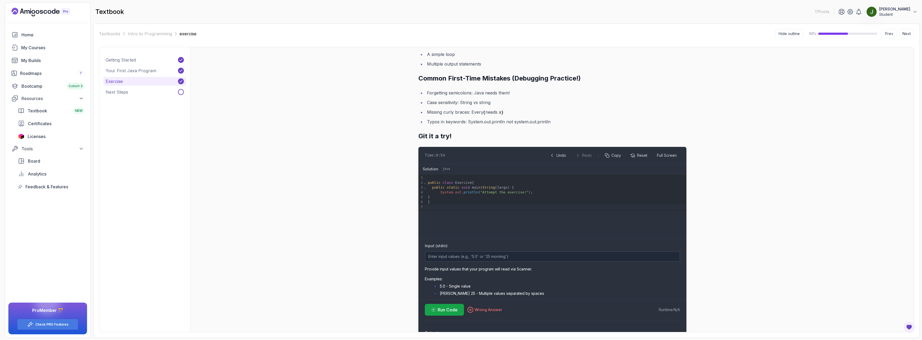
scroll to position [0, 0]
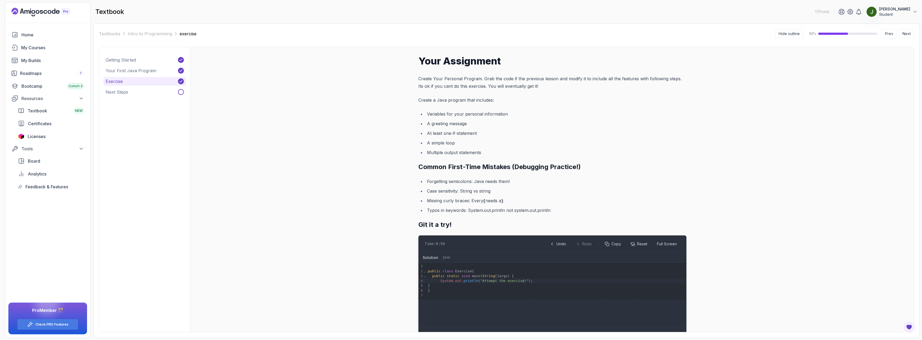
click at [533, 282] on div "System . out . println ( "Attempt the exercise!" ) ;" at bounding box center [556, 281] width 260 height 5
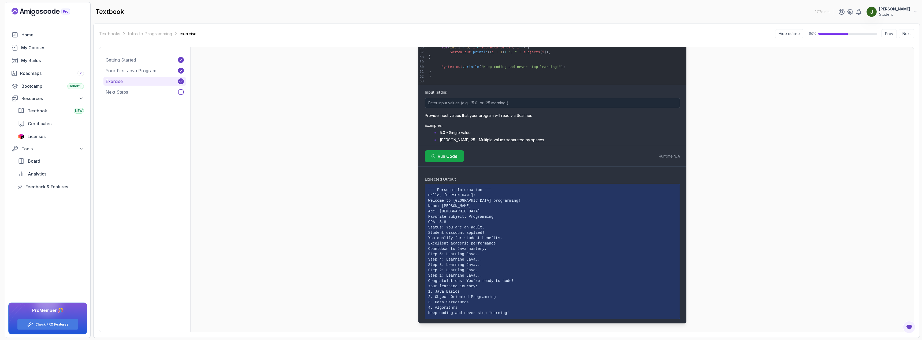
scroll to position [744, 0]
click at [906, 39] on div "Textbooks Intro to Programming exercise Hide outline 50 % Prev Next exercise Pr…" at bounding box center [506, 181] width 815 height 304
click at [906, 38] on button "Next" at bounding box center [905, 33] width 15 height 9
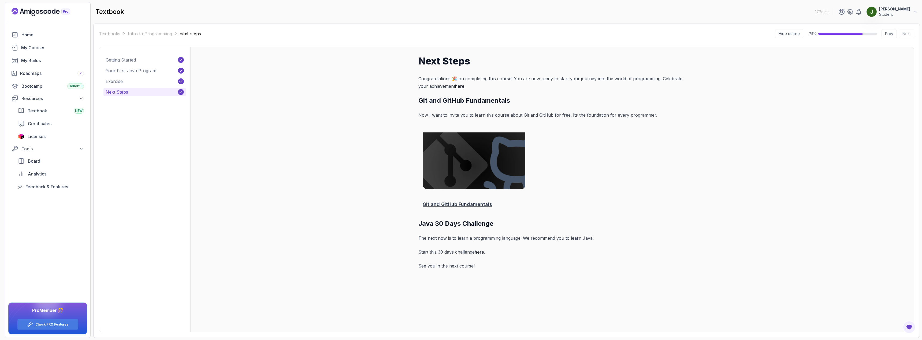
click at [470, 166] on img at bounding box center [473, 166] width 107 height 67
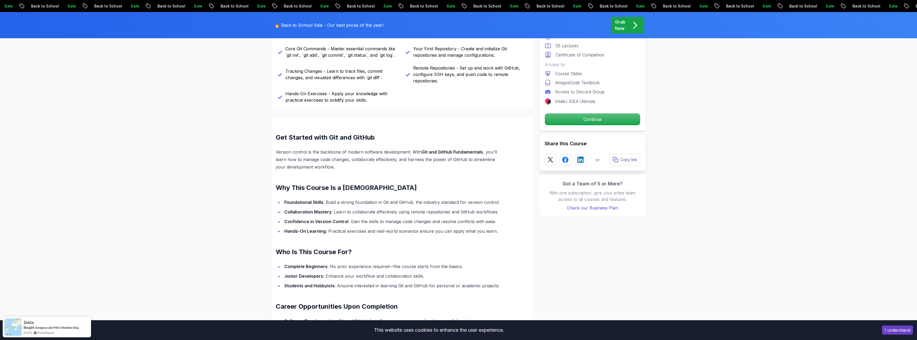
scroll to position [429, 0]
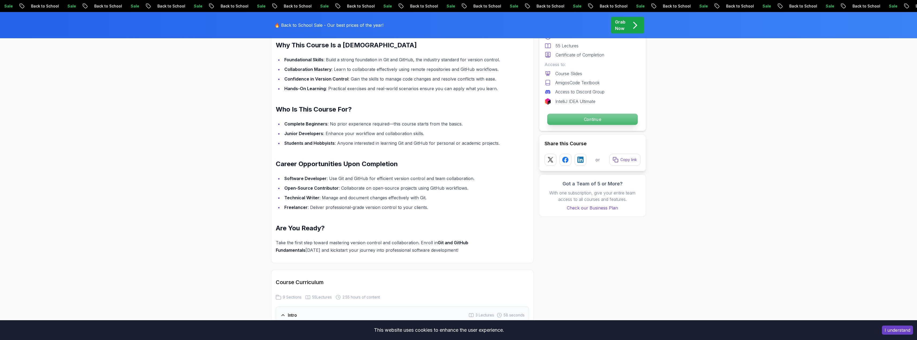
click at [620, 122] on p "Continue" at bounding box center [592, 119] width 91 height 11
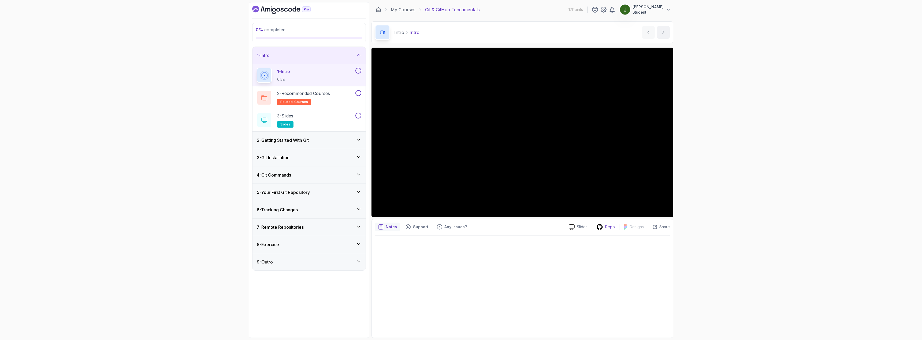
click at [602, 228] on icon at bounding box center [600, 227] width 6 height 6
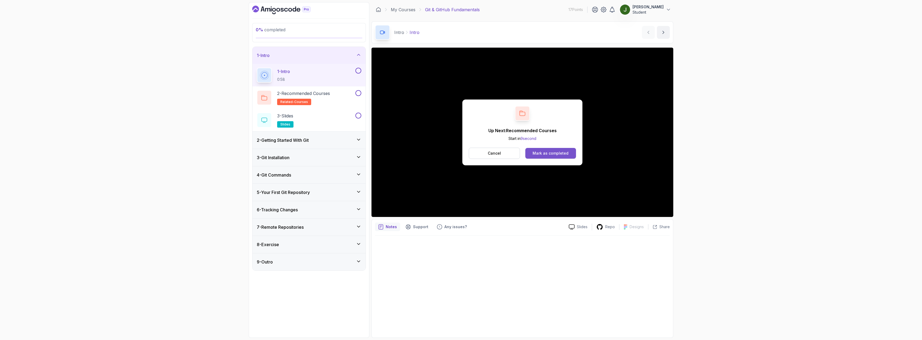
click at [548, 153] on div "Mark as completed" at bounding box center [550, 153] width 36 height 5
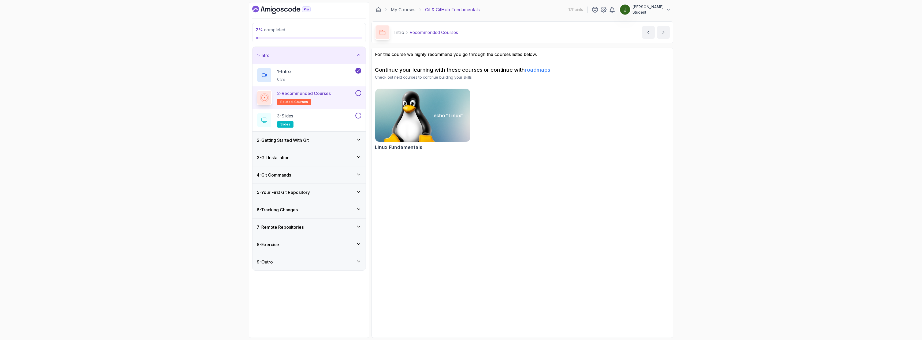
click at [539, 70] on link "roadmaps" at bounding box center [537, 70] width 25 height 6
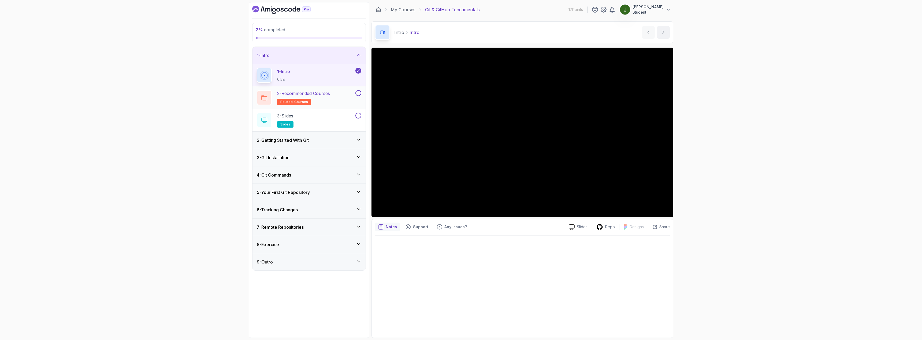
click at [343, 95] on div "2 - Recommended Courses related-courses" at bounding box center [306, 97] width 98 height 15
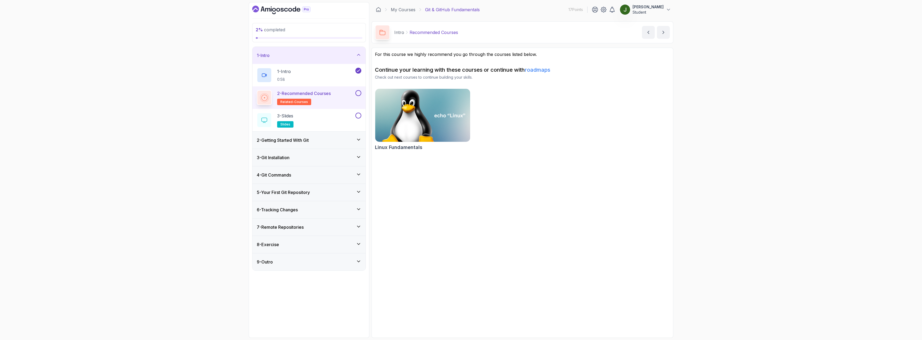
click at [408, 114] on img at bounding box center [423, 116] width 100 height 56
click at [327, 121] on div "3 - Slides slides" at bounding box center [306, 120] width 98 height 15
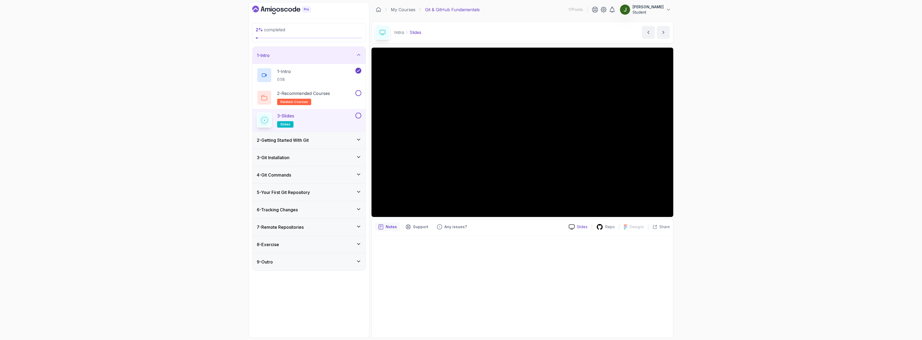
click at [576, 225] on div "Slides" at bounding box center [577, 227] width 27 height 6
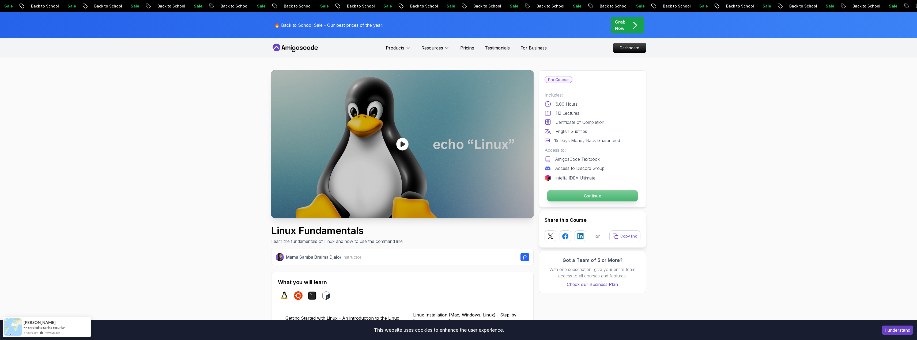
click at [622, 197] on p "Continue" at bounding box center [592, 195] width 91 height 11
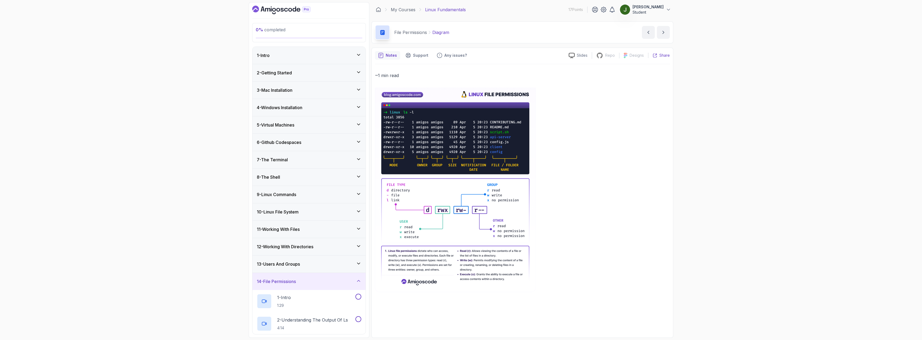
click at [656, 56] on icon at bounding box center [654, 55] width 5 height 5
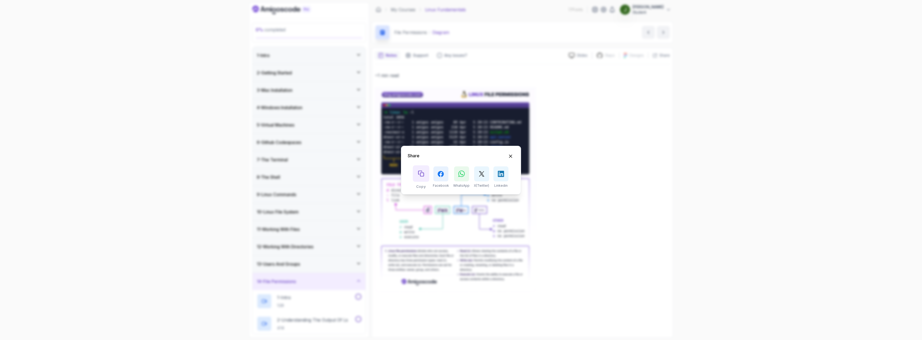
click at [422, 178] on button "Copy button" at bounding box center [421, 174] width 17 height 17
click at [461, 172] on icon at bounding box center [461, 174] width 7 height 8
click at [509, 155] on icon "Hide Share modal" at bounding box center [510, 156] width 3 height 3
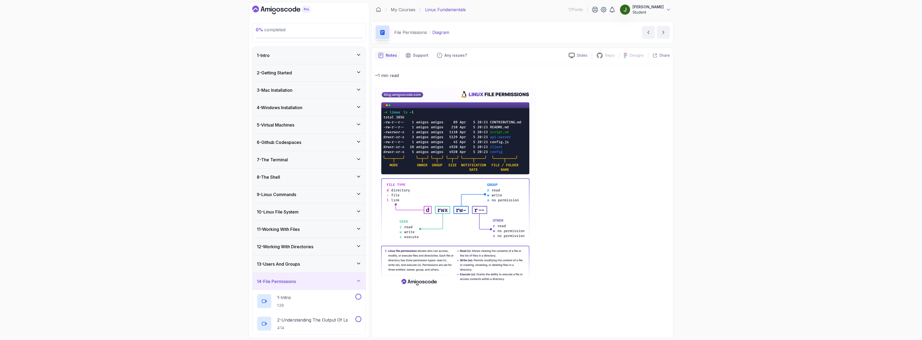
click at [474, 144] on img at bounding box center [455, 190] width 161 height 205
click at [436, 152] on img at bounding box center [455, 190] width 161 height 205
click at [630, 110] on p at bounding box center [522, 190] width 295 height 205
click at [662, 36] on button "next content" at bounding box center [663, 32] width 13 height 13
drag, startPoint x: 657, startPoint y: 143, endPoint x: 639, endPoint y: 129, distance: 22.4
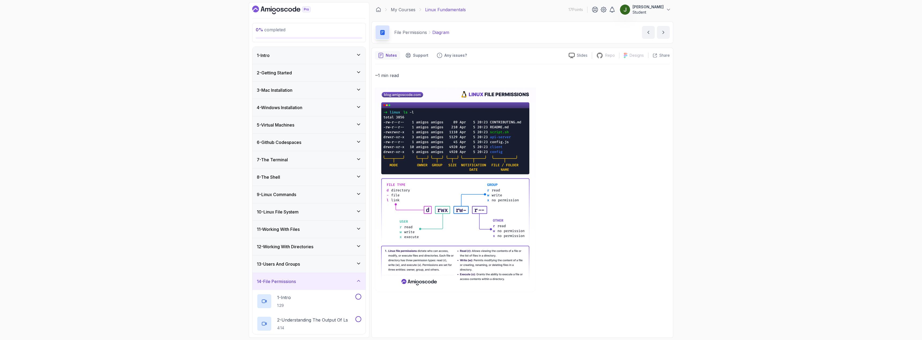
click at [656, 142] on p at bounding box center [522, 190] width 295 height 205
click at [439, 33] on p "Diagram" at bounding box center [440, 32] width 17 height 6
click at [662, 29] on button "next content" at bounding box center [663, 32] width 13 height 13
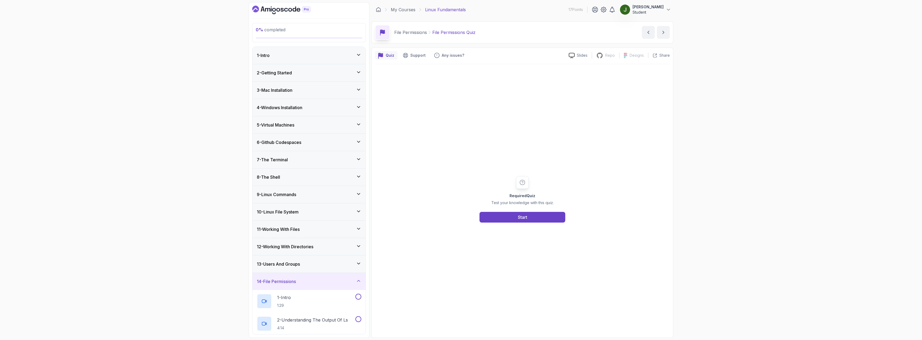
click at [641, 30] on div "File Permissions File Permissions Quiz File Permissions Quiz by nelson" at bounding box center [522, 32] width 302 height 22
click at [646, 31] on icon "previous content" at bounding box center [647, 32] width 5 height 5
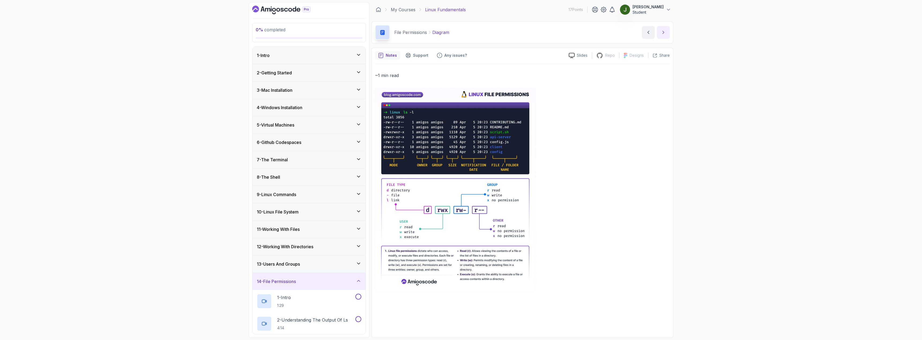
click at [661, 31] on icon "next content" at bounding box center [662, 32] width 5 height 5
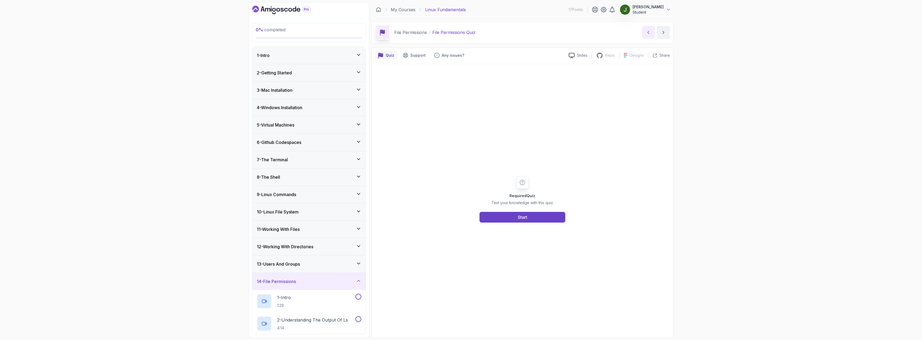
click at [649, 33] on icon "previous content" at bounding box center [647, 32] width 5 height 5
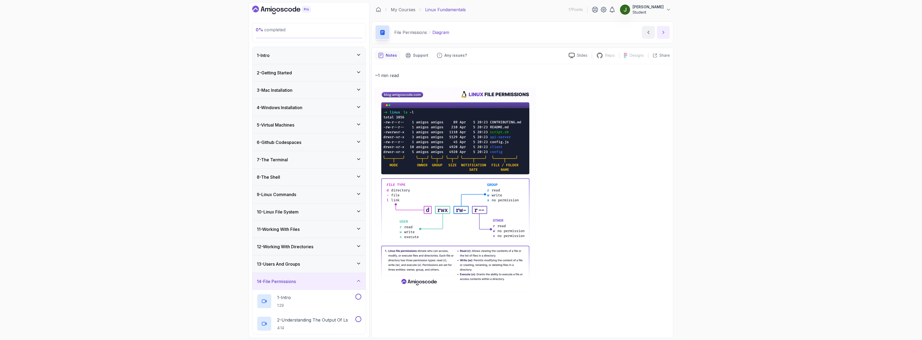
click at [663, 32] on icon "next content" at bounding box center [662, 32] width 5 height 5
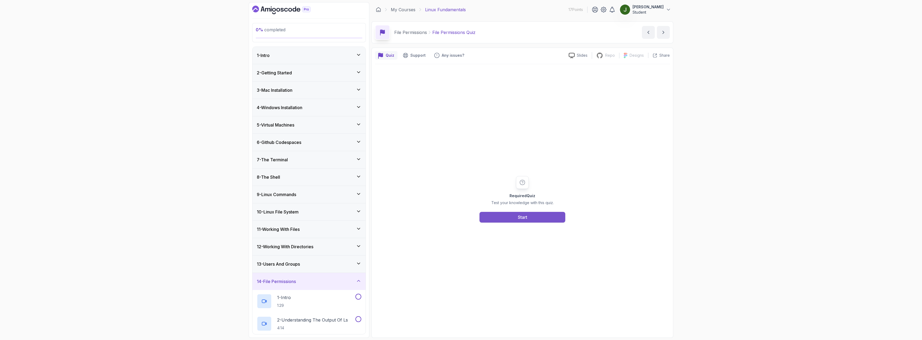
click at [508, 217] on button "Start" at bounding box center [522, 217] width 86 height 11
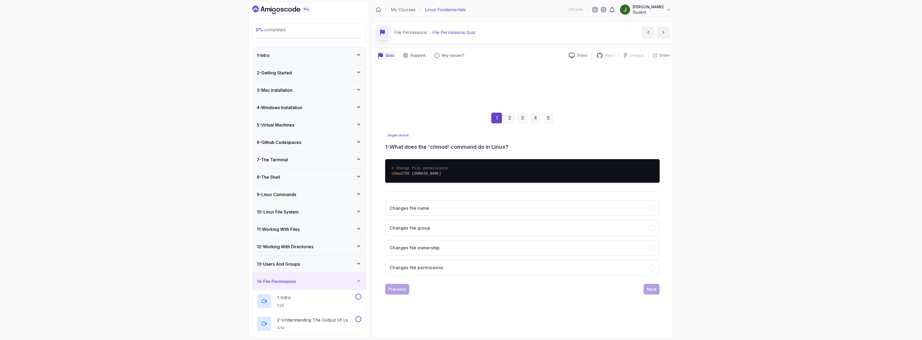
click at [283, 57] on div "1 - Intro" at bounding box center [309, 55] width 104 height 6
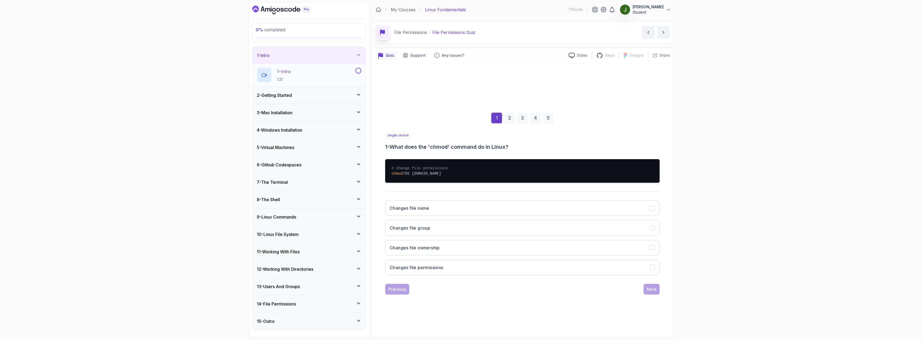
click at [300, 75] on div "1 - Intro 1:21" at bounding box center [306, 75] width 98 height 15
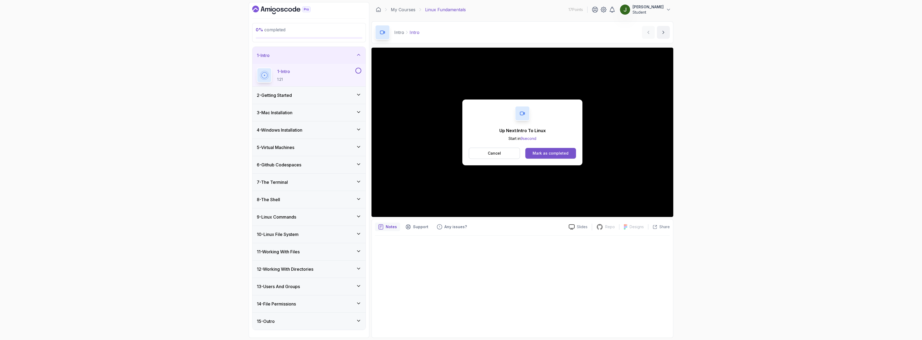
click at [549, 152] on div "Mark as completed" at bounding box center [550, 153] width 36 height 5
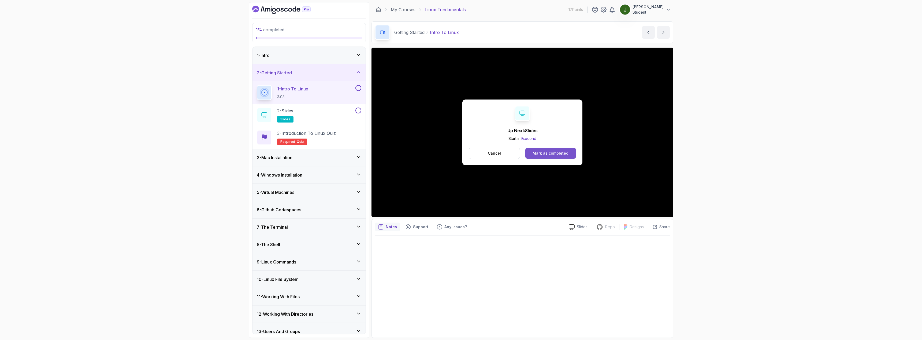
click at [545, 156] on div "Mark as completed" at bounding box center [550, 153] width 36 height 5
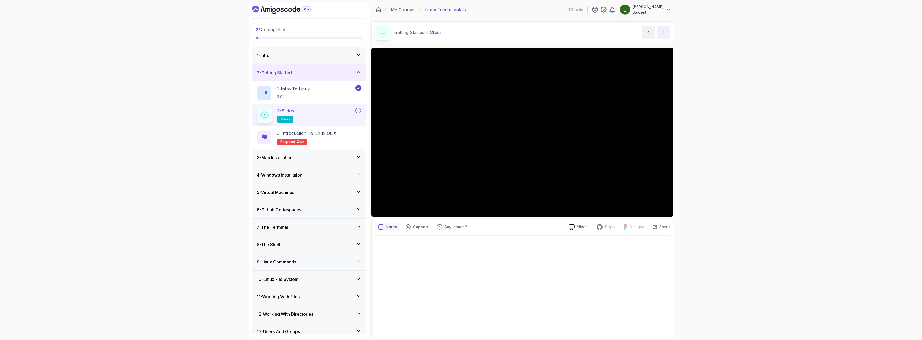
click at [661, 33] on icon "next content" at bounding box center [662, 32] width 5 height 5
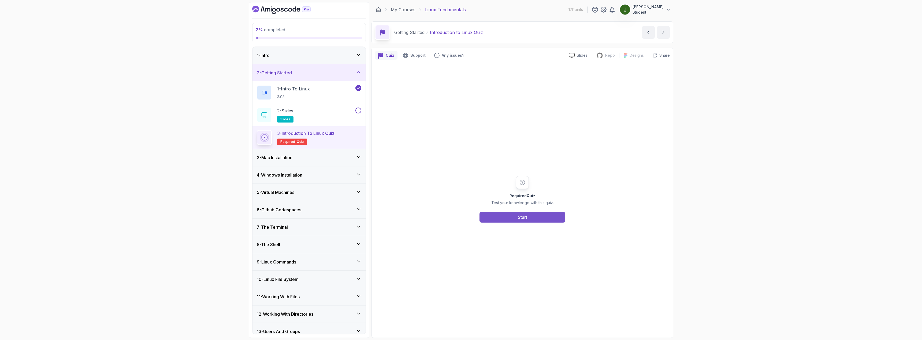
click at [530, 215] on button "Start" at bounding box center [522, 217] width 86 height 11
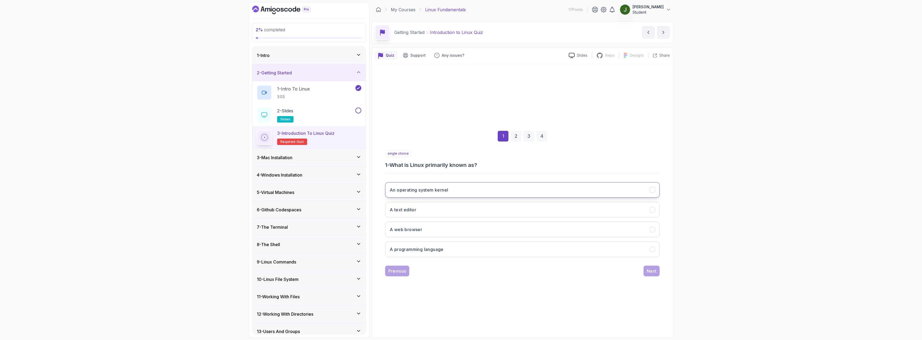
click at [448, 193] on button "An operating system kernel" at bounding box center [522, 190] width 274 height 16
click at [653, 275] on button "Next" at bounding box center [651, 271] width 16 height 11
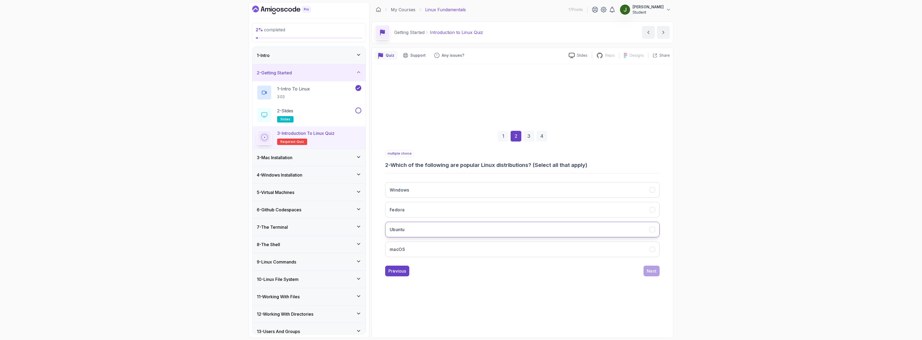
click at [422, 227] on button "Ubuntu" at bounding box center [522, 230] width 274 height 16
click at [658, 272] on button "Next" at bounding box center [651, 271] width 16 height 11
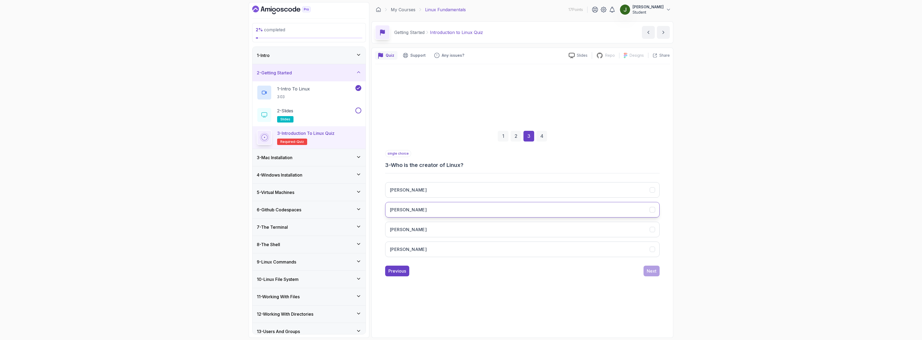
click at [442, 209] on button "Linus Torvalds" at bounding box center [522, 210] width 274 height 16
click at [654, 275] on button "Next" at bounding box center [651, 271] width 16 height 11
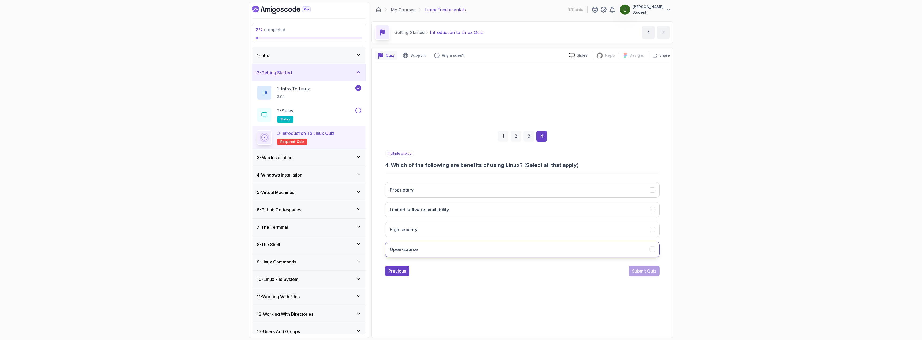
click at [437, 252] on button "Open-source" at bounding box center [522, 250] width 274 height 16
click at [645, 271] on div "Submit Quiz" at bounding box center [644, 271] width 24 height 6
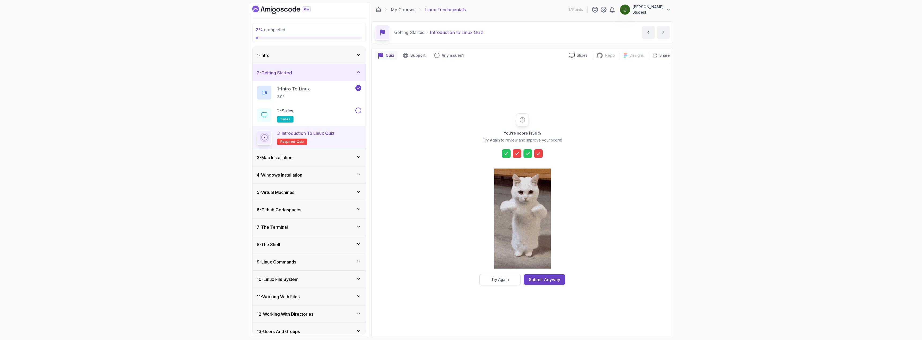
click at [494, 279] on div "Try Again" at bounding box center [500, 279] width 18 height 5
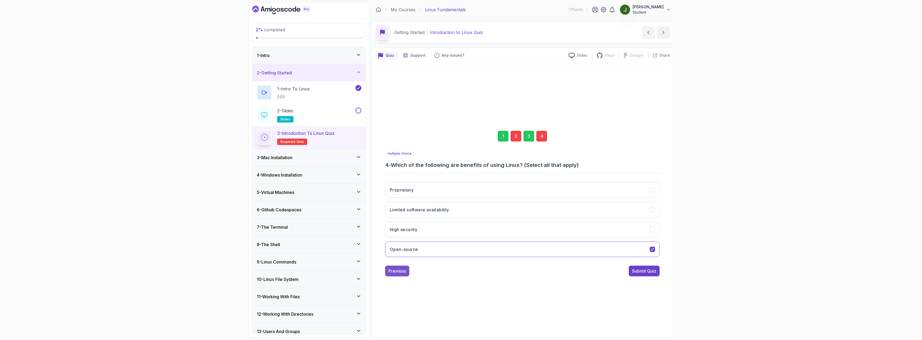
click at [396, 272] on div "Previous" at bounding box center [397, 271] width 18 height 6
click at [654, 274] on div "Next" at bounding box center [651, 271] width 10 height 6
click at [657, 216] on button "High security" at bounding box center [522, 210] width 274 height 16
click at [395, 269] on div "Previous" at bounding box center [397, 271] width 18 height 6
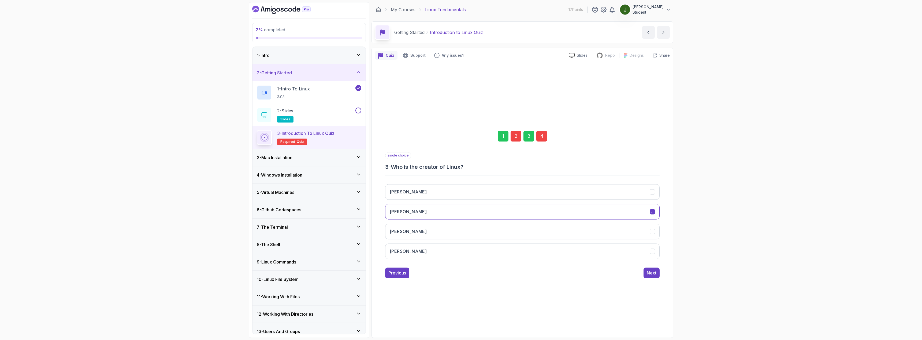
click at [395, 265] on div "single choice 3 - Who is the creator of Linux? Bill Gates Linus Torvalds Mark Z…" at bounding box center [522, 215] width 274 height 126
click at [393, 273] on div "Previous" at bounding box center [397, 271] width 18 height 6
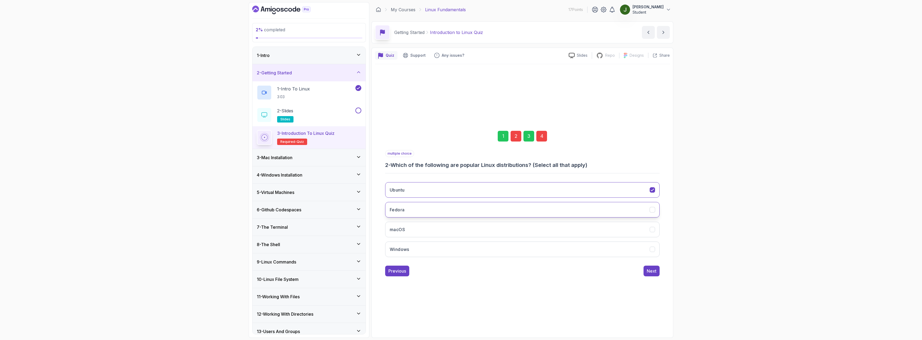
click at [439, 213] on button "Fedora" at bounding box center [522, 210] width 274 height 16
click at [650, 274] on div "Next" at bounding box center [651, 271] width 10 height 6
click at [651, 272] on div "Next" at bounding box center [651, 271] width 10 height 6
click at [651, 270] on div "Submit Quiz" at bounding box center [644, 271] width 24 height 6
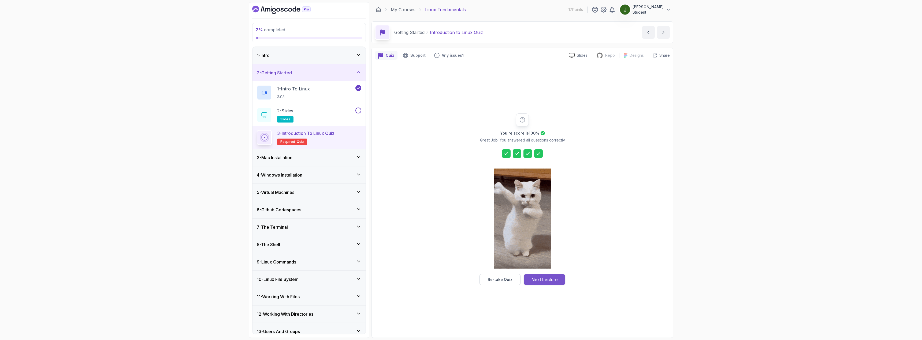
click at [553, 279] on div "Next Lecture" at bounding box center [544, 280] width 26 height 6
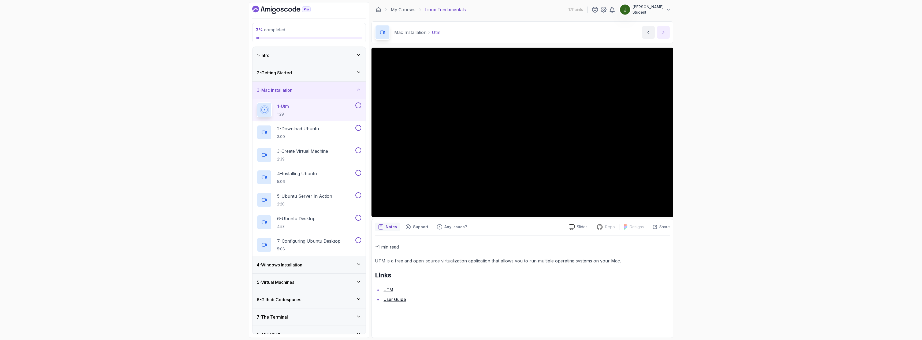
click at [665, 31] on icon "next content" at bounding box center [662, 32] width 5 height 5
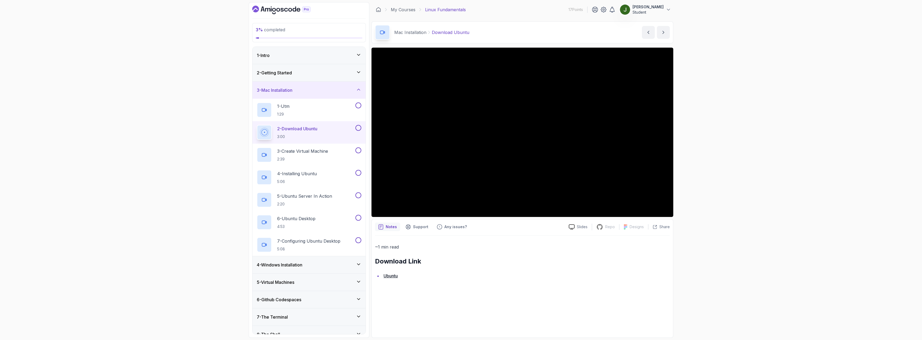
click at [355, 93] on div "3 - Mac Installation" at bounding box center [309, 90] width 104 height 6
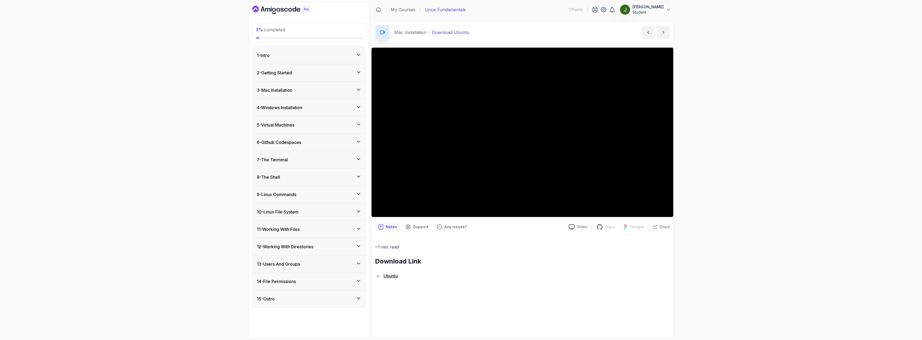
click at [316, 106] on div "4 - Windows Installation" at bounding box center [309, 107] width 104 height 6
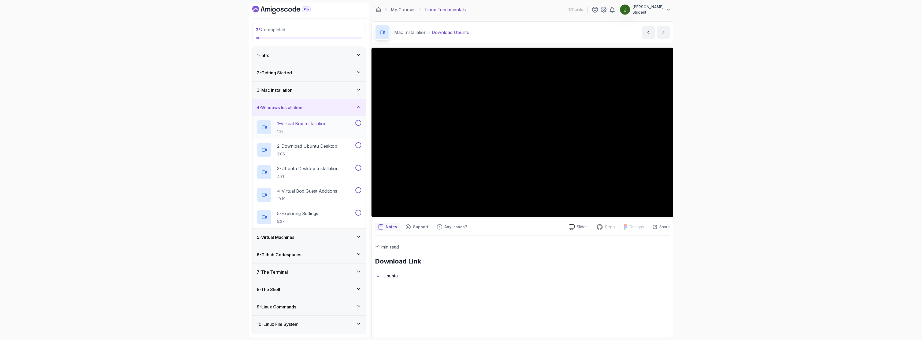
click at [310, 127] on h2 "1 - Virtual Box Installation 1:25" at bounding box center [301, 128] width 49 height 14
click at [783, 177] on div "3 % completed 1 - Intro 2 - Getting Started 3 - Mac Installation 4 - Windows In…" at bounding box center [461, 170] width 922 height 340
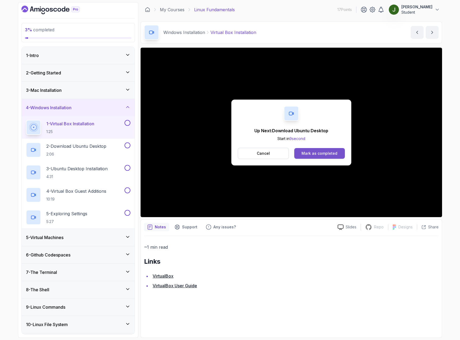
click at [315, 151] on div "Mark as completed" at bounding box center [320, 153] width 36 height 5
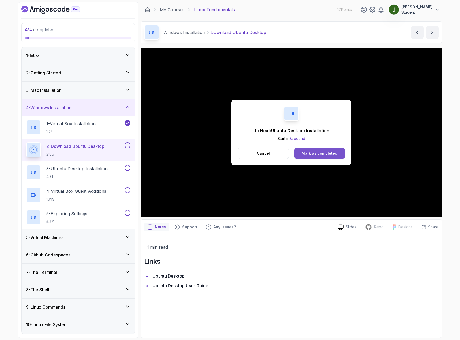
click at [305, 152] on div "Mark as completed" at bounding box center [320, 153] width 36 height 5
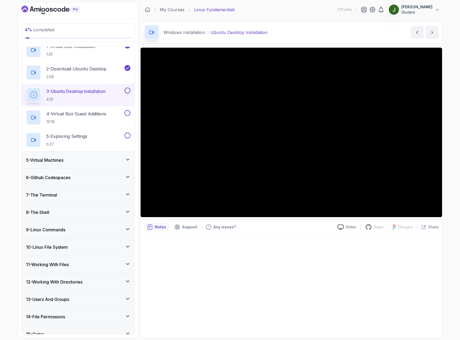
scroll to position [86, 0]
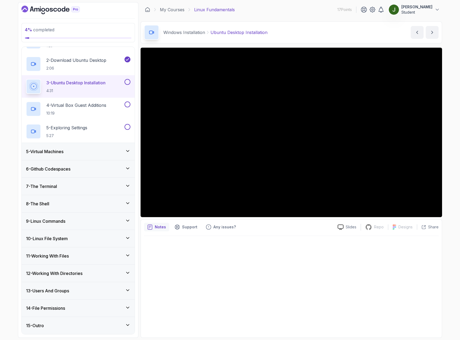
click at [68, 324] on div "15 - Outro" at bounding box center [78, 326] width 104 height 6
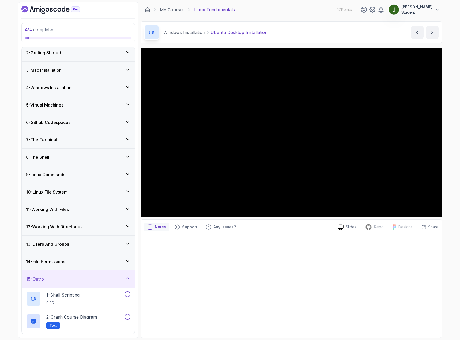
scroll to position [6, 0]
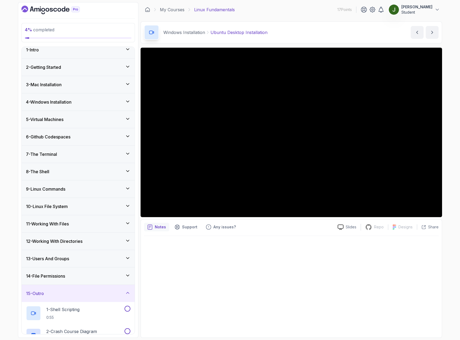
click at [75, 194] on div "9 - Linux Commands" at bounding box center [78, 189] width 113 height 17
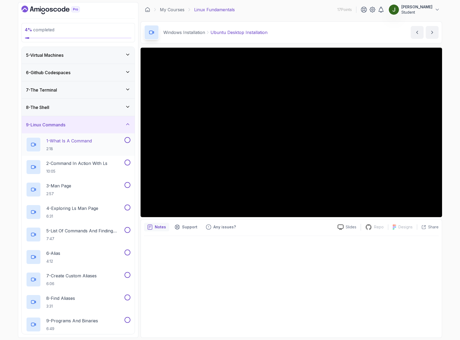
scroll to position [0, 0]
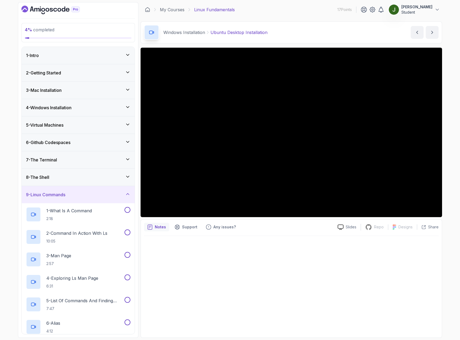
click at [77, 195] on div "9 - Linux Commands" at bounding box center [78, 195] width 104 height 6
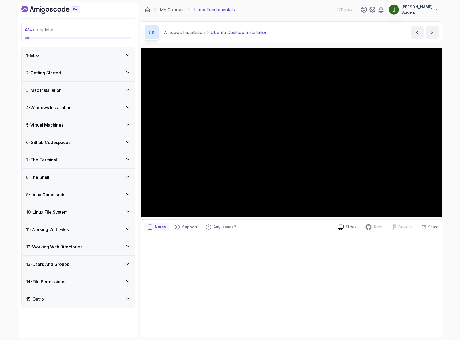
click at [111, 54] on div "1 - Intro" at bounding box center [78, 55] width 104 height 6
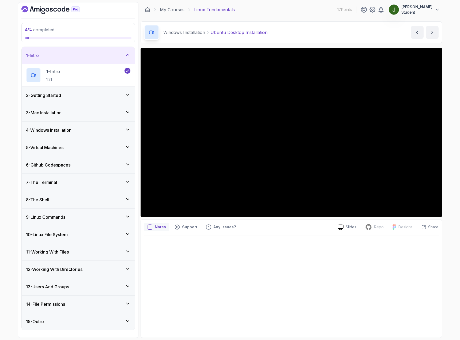
click at [108, 55] on div "1 - Intro" at bounding box center [78, 55] width 104 height 6
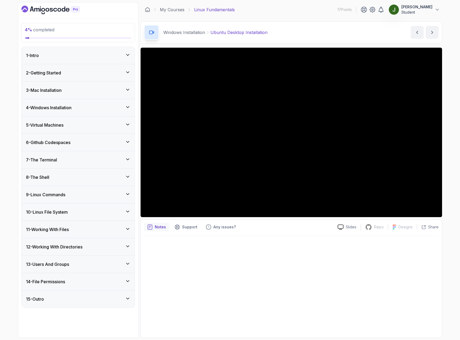
click at [102, 74] on div "2 - Getting Started" at bounding box center [78, 73] width 104 height 6
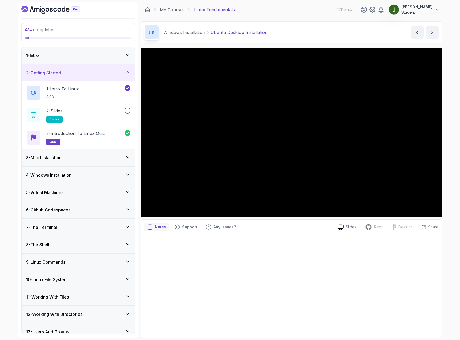
click at [115, 73] on div "2 - Getting Started" at bounding box center [78, 73] width 104 height 6
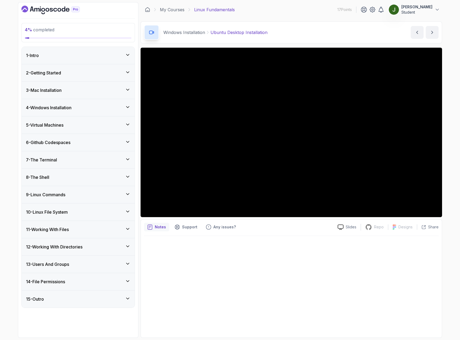
click at [117, 111] on div "4 - Windows Installation" at bounding box center [78, 107] width 113 height 17
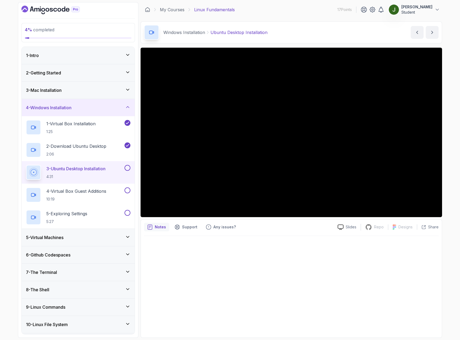
click at [112, 103] on div "4 - Windows Installation" at bounding box center [78, 107] width 113 height 17
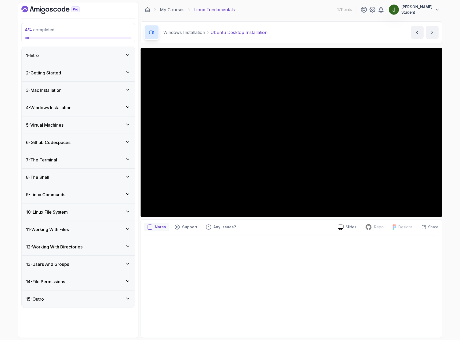
click at [98, 123] on div "5 - Virtual Machines" at bounding box center [78, 125] width 104 height 6
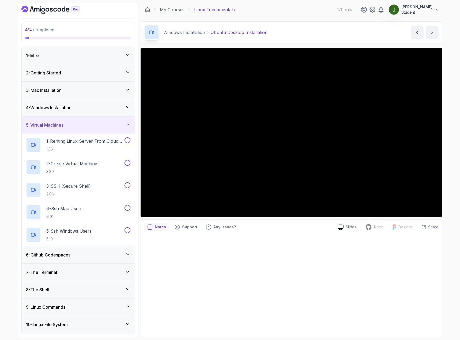
click at [94, 125] on div "5 - Virtual Machines" at bounding box center [78, 125] width 104 height 6
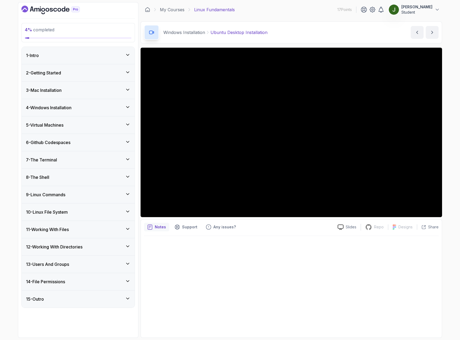
click at [90, 142] on div "6 - Github Codespaces" at bounding box center [78, 142] width 104 height 6
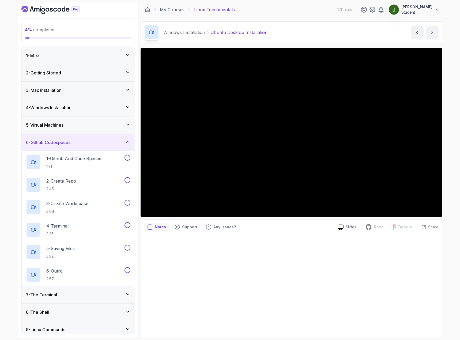
click at [94, 143] on div "6 - Github Codespaces" at bounding box center [78, 142] width 104 height 6
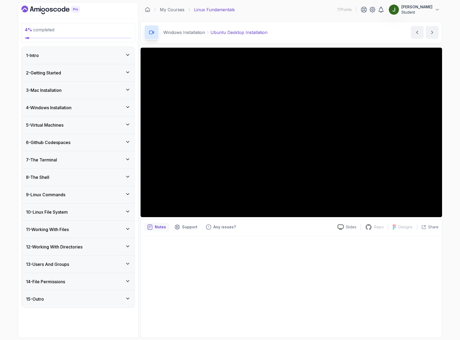
click at [84, 159] on div "7 - The Terminal" at bounding box center [78, 160] width 104 height 6
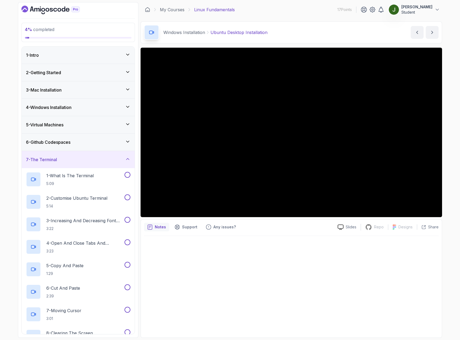
click at [109, 161] on div "7 - The Terminal" at bounding box center [78, 159] width 104 height 6
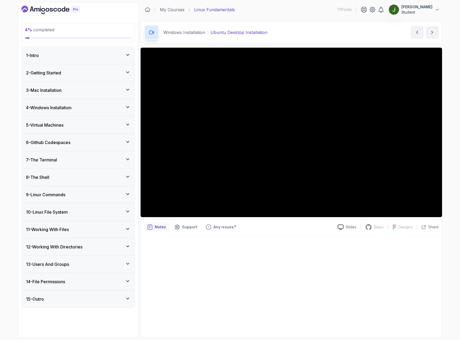
click at [89, 264] on div "13 - Users And Groups" at bounding box center [78, 264] width 104 height 6
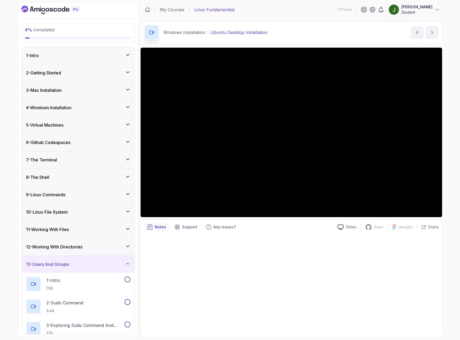
click at [89, 264] on div "13 - Users And Groups" at bounding box center [78, 264] width 104 height 6
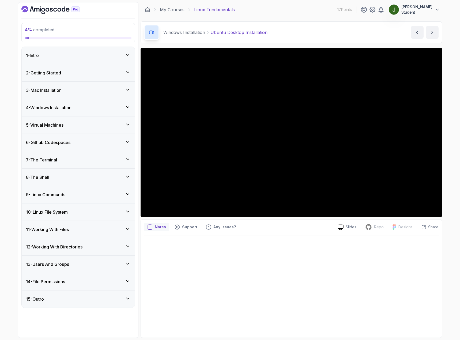
click at [87, 285] on div "14 - File Permissions" at bounding box center [78, 282] width 104 height 6
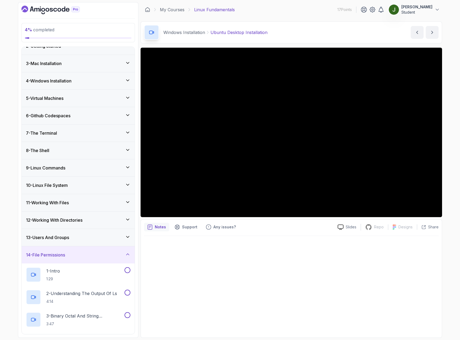
scroll to position [161, 0]
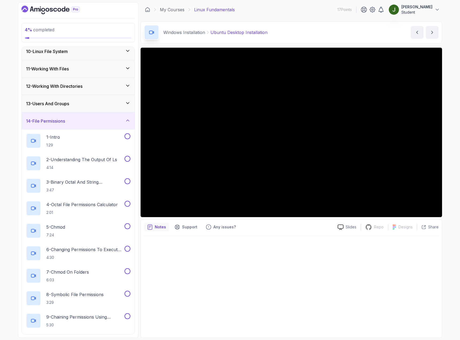
click at [88, 125] on div "14 - File Permissions" at bounding box center [78, 121] width 113 height 17
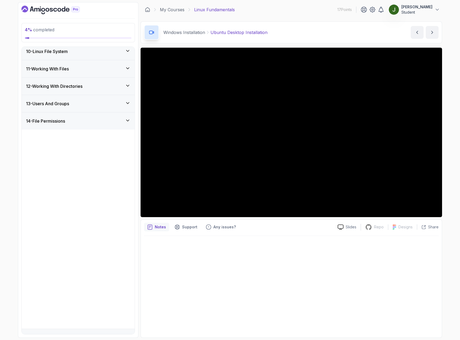
scroll to position [0, 0]
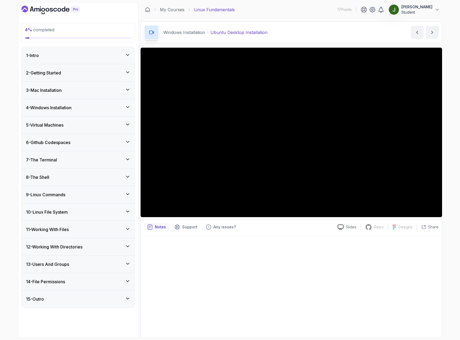
click at [63, 106] on h3 "4 - Windows Installation" at bounding box center [49, 107] width 46 height 6
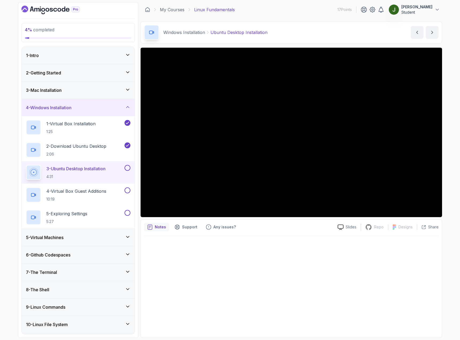
click at [190, 245] on div at bounding box center [291, 285] width 295 height 99
click at [192, 230] on p "Support" at bounding box center [189, 226] width 15 height 5
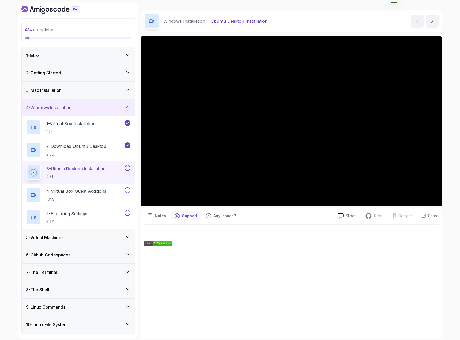
scroll to position [19, 0]
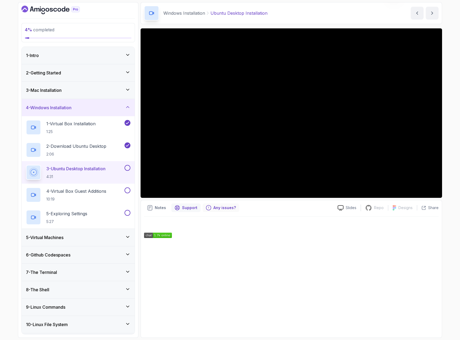
click at [220, 207] on p "Any issues?" at bounding box center [225, 207] width 23 height 5
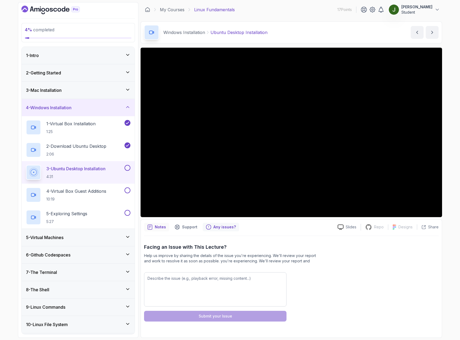
click at [156, 226] on p "Notes" at bounding box center [160, 226] width 11 height 5
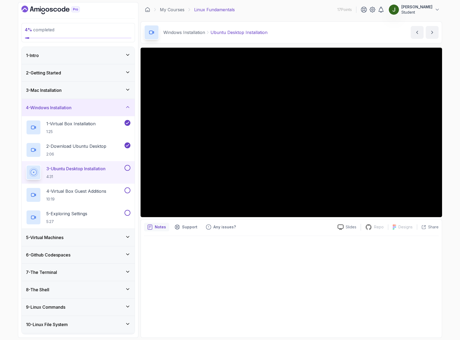
click at [203, 262] on div at bounding box center [291, 285] width 295 height 99
click at [353, 280] on div at bounding box center [291, 285] width 295 height 99
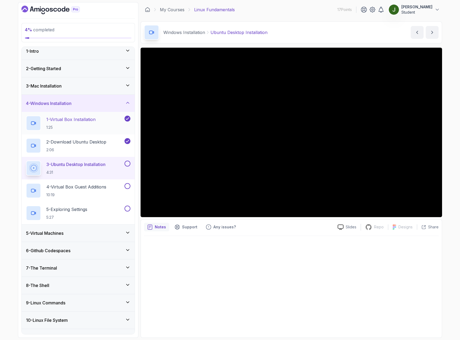
scroll to position [7, 0]
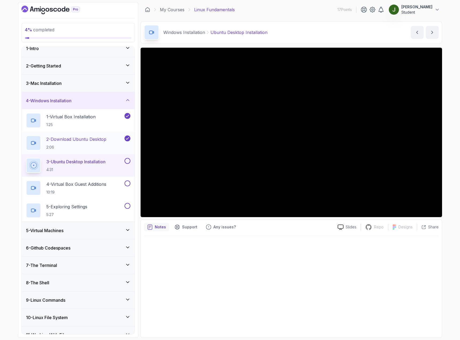
click at [99, 143] on h2 "2 - Download Ubuntu Desktop 2:06" at bounding box center [76, 143] width 60 height 14
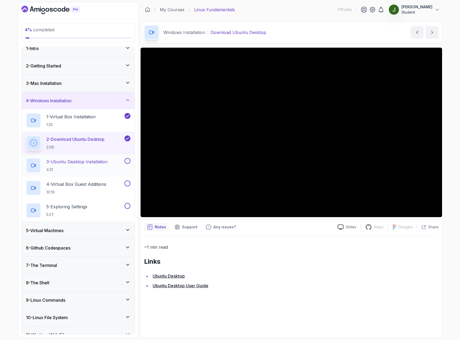
click at [78, 169] on p "4:31" at bounding box center [76, 169] width 61 height 5
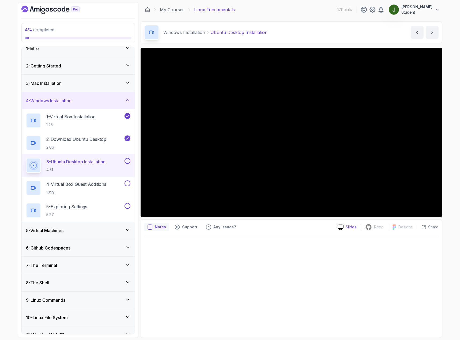
click at [352, 229] on p "Slides" at bounding box center [351, 226] width 11 height 5
click at [165, 226] on p "Notes" at bounding box center [160, 226] width 11 height 5
click at [223, 228] on p "Any issues?" at bounding box center [225, 226] width 23 height 5
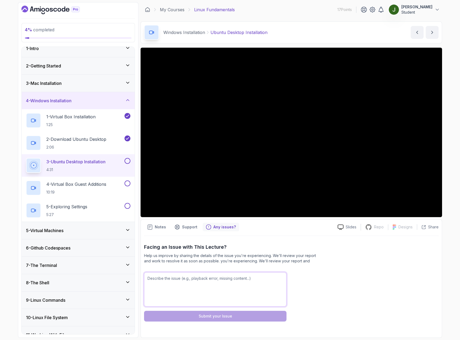
click at [203, 280] on textarea at bounding box center [215, 289] width 143 height 34
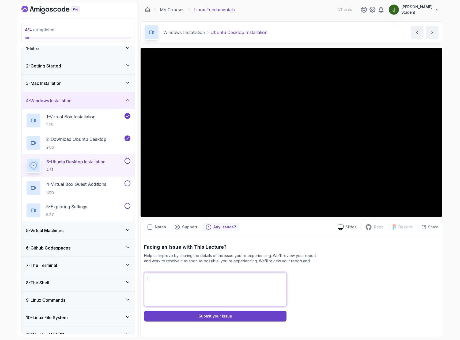
type textarea "I"
drag, startPoint x: 203, startPoint y: 284, endPoint x: 68, endPoint y: 271, distance: 135.4
click at [68, 271] on div "4 % completed 1 - Intro 2 - Getting Started 3 - Mac Installation 4 - Windows In…" at bounding box center [230, 170] width 424 height 336
type textarea "its"
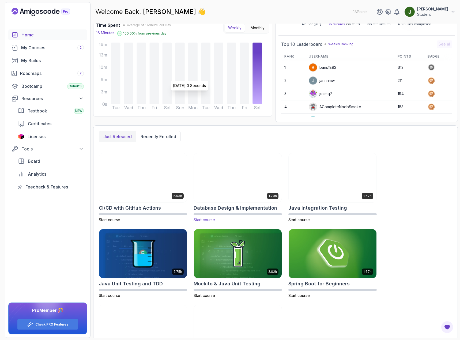
scroll to position [79, 0]
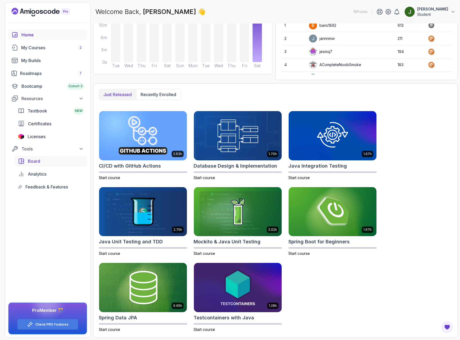
click at [47, 161] on div "Board" at bounding box center [56, 161] width 56 height 6
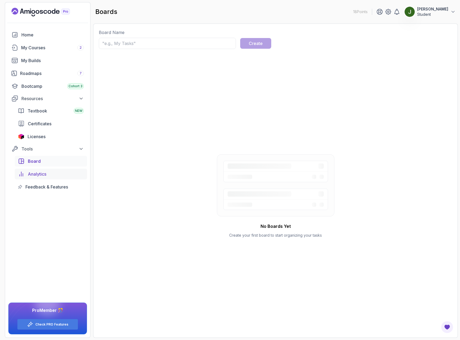
click at [47, 178] on link "Analytics" at bounding box center [51, 174] width 72 height 11
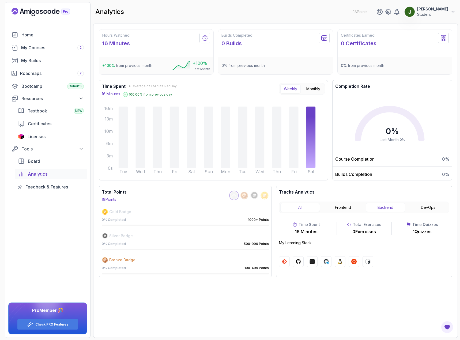
click at [385, 208] on button "Backend" at bounding box center [385, 207] width 39 height 9
click at [354, 205] on button "Frontend" at bounding box center [342, 207] width 39 height 9
click at [330, 209] on button "Frontend" at bounding box center [342, 207] width 39 height 9
click at [428, 210] on button "DevOps" at bounding box center [428, 207] width 39 height 9
click at [300, 207] on button "All" at bounding box center [299, 207] width 39 height 9
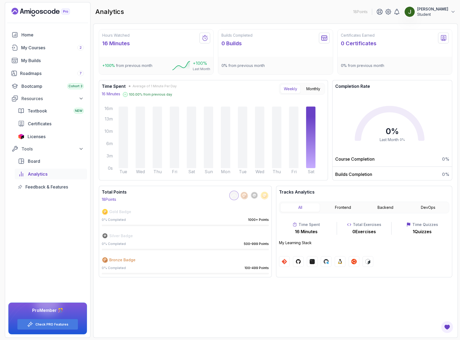
click at [110, 213] on span "Gold Badge" at bounding box center [120, 211] width 22 height 5
click at [54, 190] on link "Feedback & Features" at bounding box center [51, 187] width 72 height 11
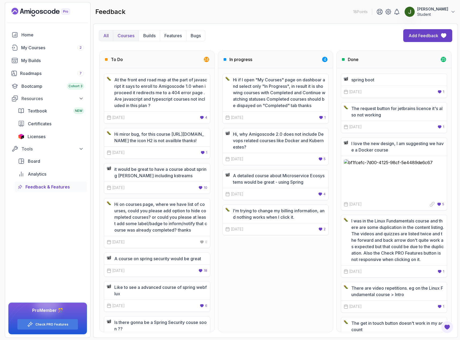
click at [126, 37] on p "Courses" at bounding box center [126, 35] width 17 height 6
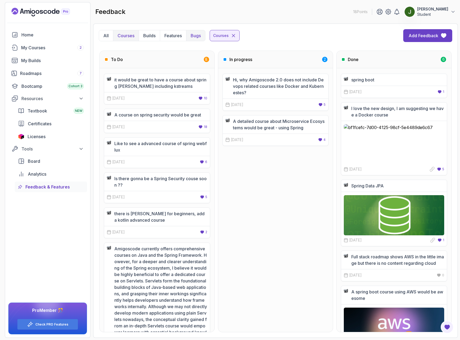
click at [195, 38] on p "Bugs" at bounding box center [196, 35] width 10 height 6
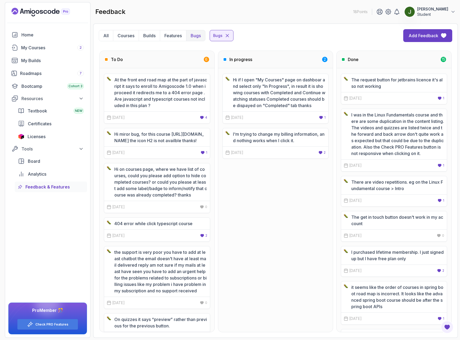
click at [157, 95] on p "At the front end road map at the part of javascript it says to enroll to Amigos…" at bounding box center [160, 93] width 93 height 32
click at [128, 81] on p "At the front end road map at the part of javascript it says to enroll to Amigos…" at bounding box center [160, 93] width 93 height 32
drag, startPoint x: 215, startPoint y: 78, endPoint x: 268, endPoint y: 80, distance: 52.3
click at [216, 78] on div "To Do 6 At the front end road map at the part of javascript it says to enroll t…" at bounding box center [276, 192] width 354 height 282
click at [268, 80] on p "Hi if I open "My Courses" page on dashboar and select only "In Progress", in re…" at bounding box center [279, 93] width 93 height 32
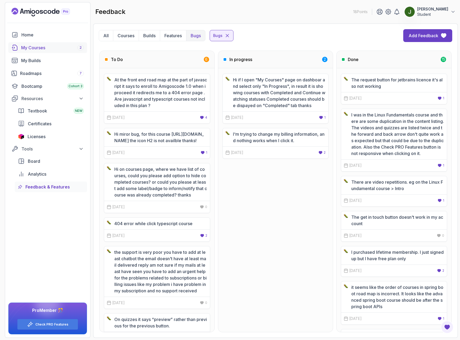
click at [43, 50] on div "My Courses 2" at bounding box center [52, 47] width 63 height 6
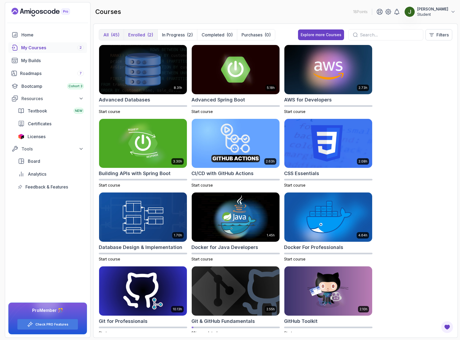
click at [135, 37] on p "Enrolled" at bounding box center [136, 35] width 17 height 6
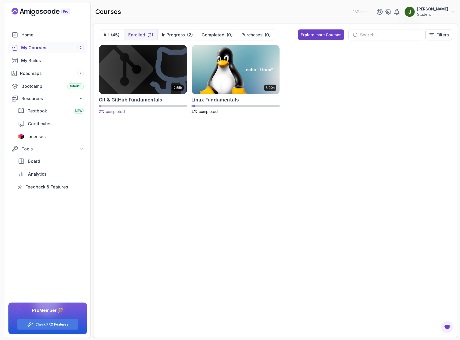
click at [130, 72] on img at bounding box center [143, 70] width 92 height 52
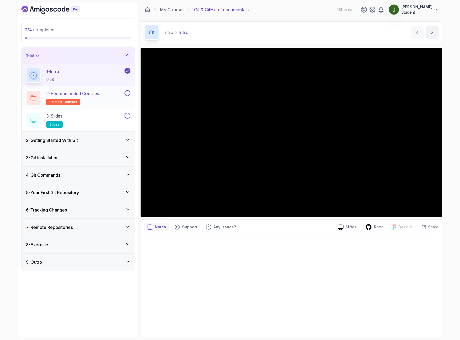
click at [94, 92] on p "2 - Recommended Courses" at bounding box center [72, 93] width 53 height 6
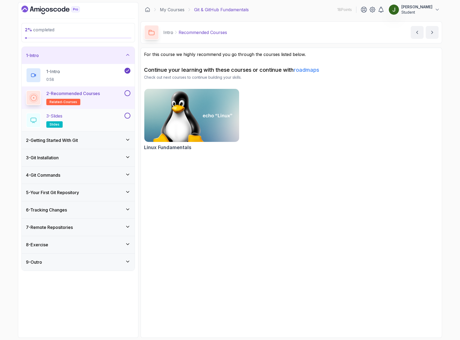
click at [90, 120] on div "3 - Slides slides" at bounding box center [75, 120] width 98 height 15
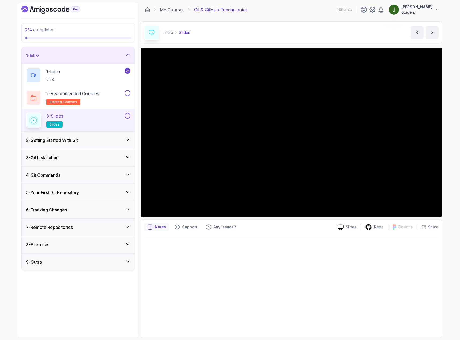
click at [100, 143] on div "2 - Getting Started With Git" at bounding box center [78, 140] width 104 height 6
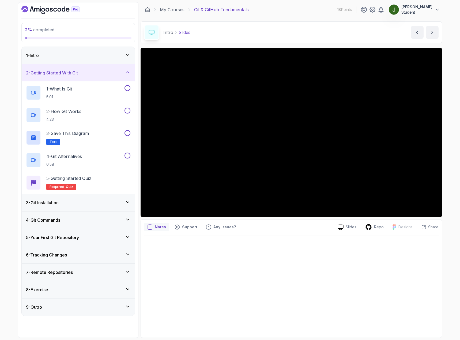
click at [85, 76] on div "2 - Getting Started With Git" at bounding box center [78, 72] width 113 height 17
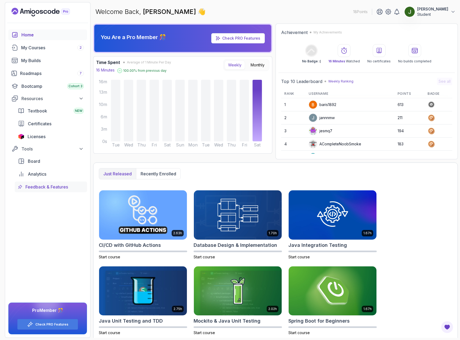
click at [44, 185] on span "Feedback & Features" at bounding box center [46, 187] width 43 height 6
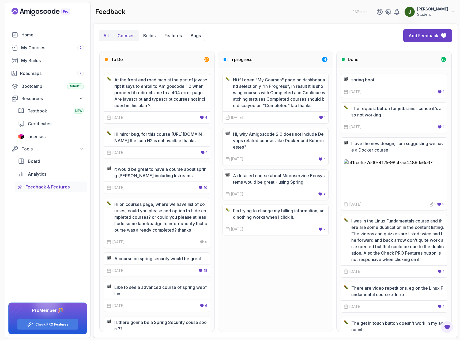
click at [125, 38] on p "Courses" at bounding box center [126, 35] width 17 height 6
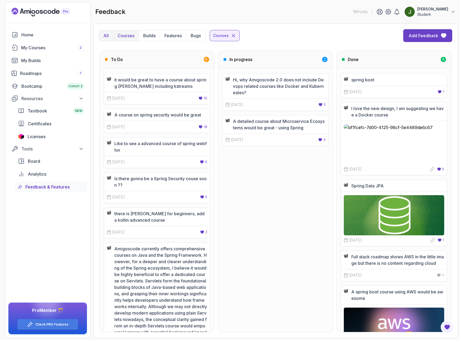
click at [103, 37] on button "All" at bounding box center [106, 35] width 14 height 11
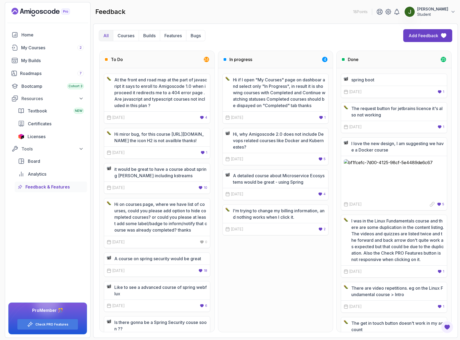
click at [283, 225] on div "[DATE] 2 Upvote" at bounding box center [276, 229] width 106 height 12
click at [133, 35] on p "Courses" at bounding box center [126, 35] width 17 height 6
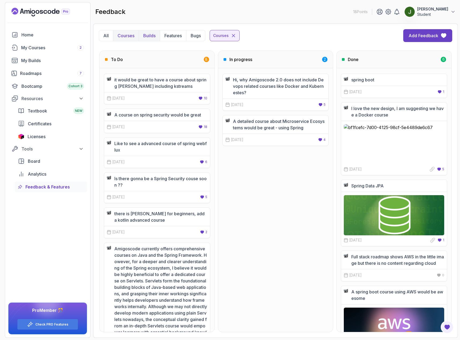
click at [146, 33] on p "Builds" at bounding box center [149, 35] width 12 height 6
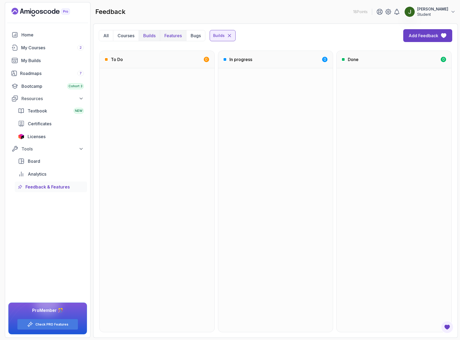
click at [168, 36] on p "Features" at bounding box center [172, 35] width 17 height 6
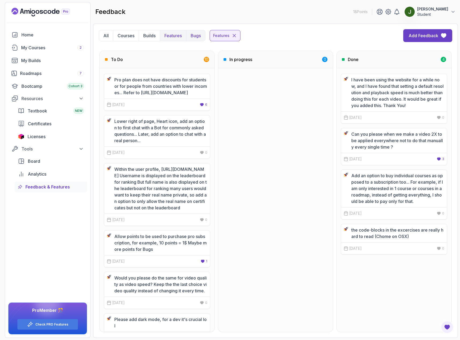
click at [194, 36] on p "Bugs" at bounding box center [196, 35] width 10 height 6
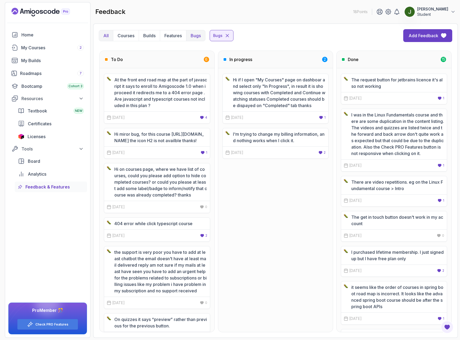
click at [109, 37] on button "All" at bounding box center [106, 35] width 14 height 11
